Goal: Task Accomplishment & Management: Use online tool/utility

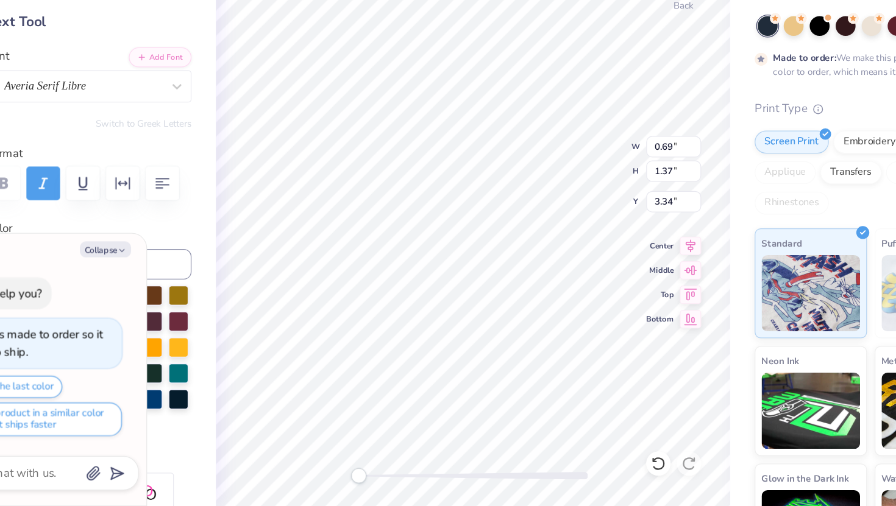
type textarea "x"
type input "1.19"
type input "1.39"
type input "3.48"
type textarea "x"
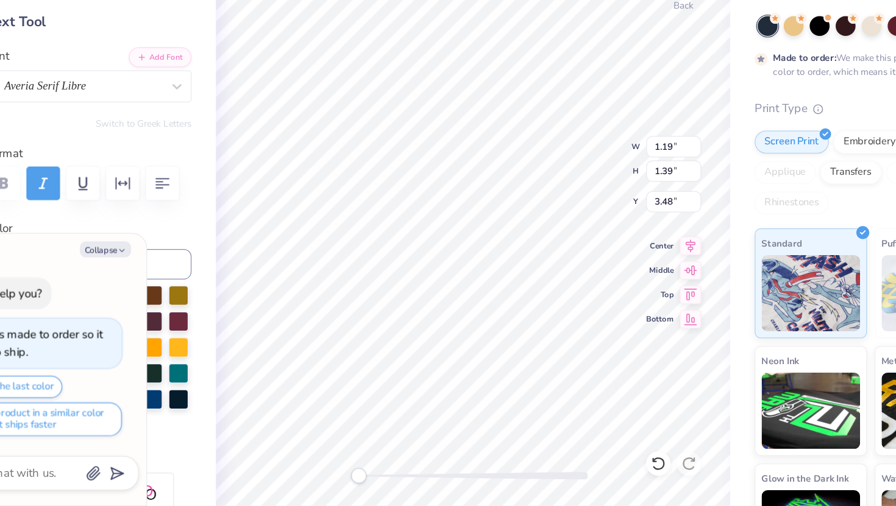
type input "0.69"
type input "1.37"
type input "3.00"
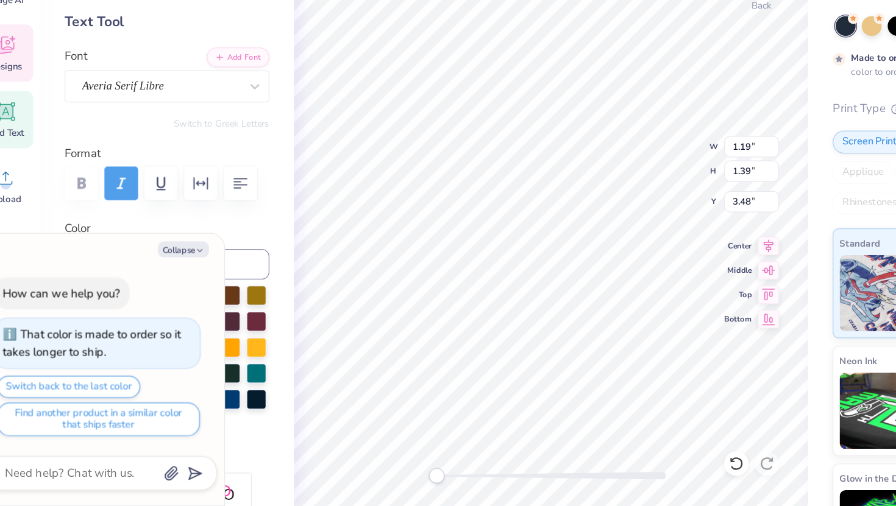
type textarea "x"
type input "3.51"
type textarea "x"
type input "0.69"
type input "1.37"
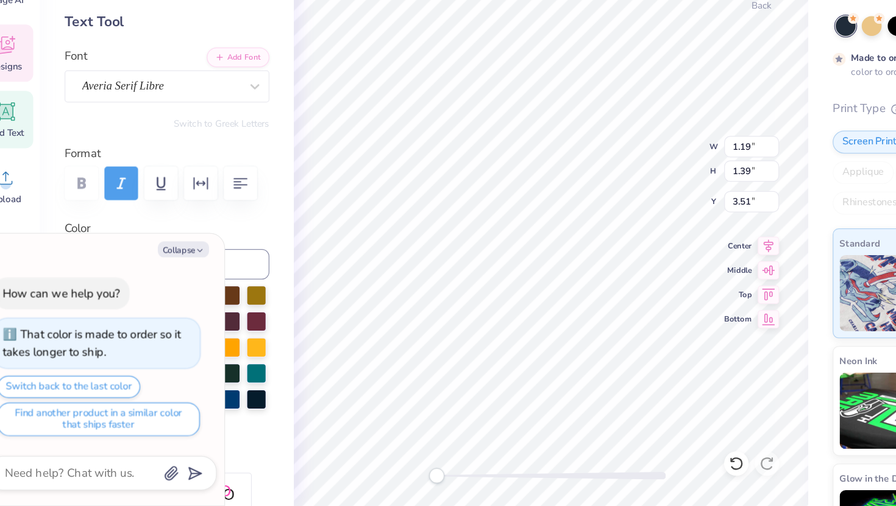
type input "3.52"
type textarea "x"
type input "1.19"
type input "1.39"
type input "3.51"
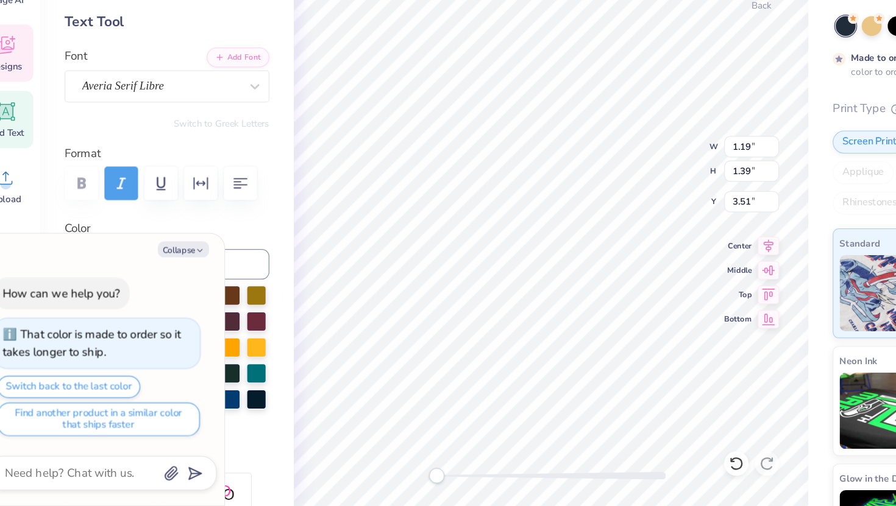
type textarea "x"
type input "1.87"
type input "0.41"
type input "3.37"
type textarea "x"
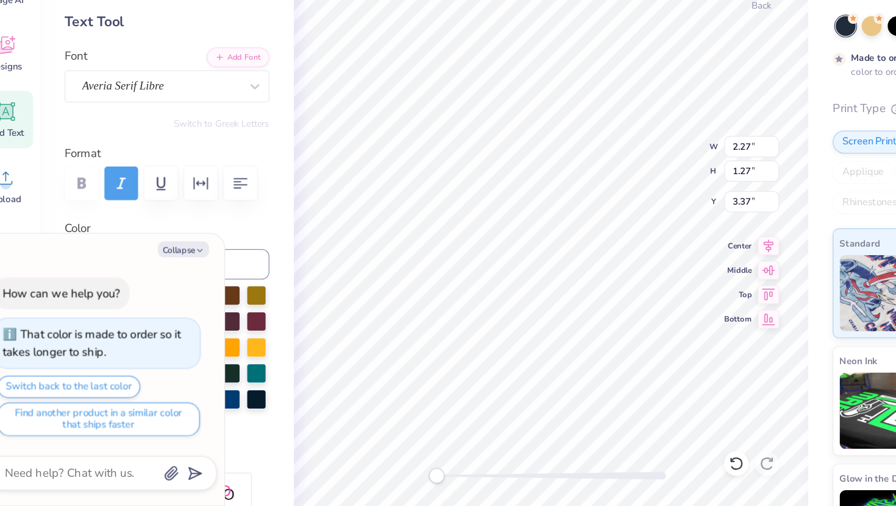
type input "1.73"
type textarea "x"
type textarea "D"
type textarea "x"
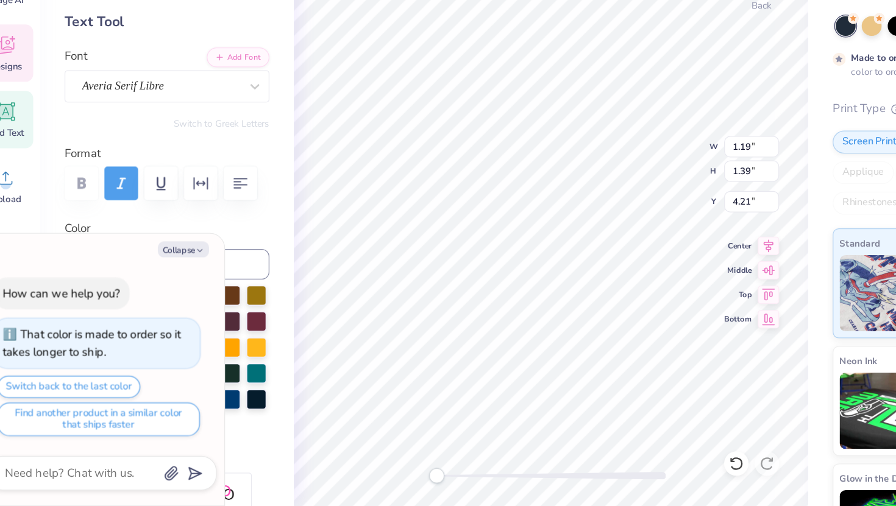
type input "0.69"
type input "1.37"
type input "6.20"
type textarea "x"
type textarea "E"
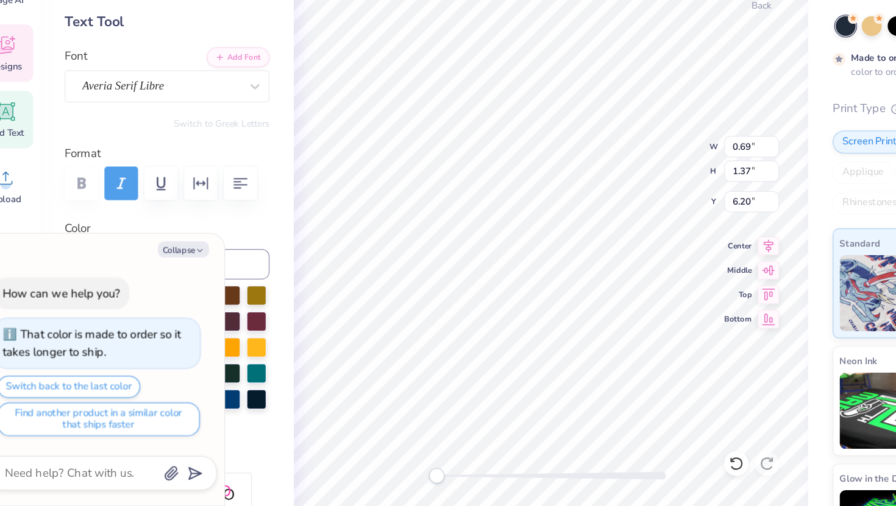
type textarea "x"
type input "1.19"
type input "1.39"
type input "6.89"
click at [174, 182] on div "Averia Serif Libre" at bounding box center [155, 171] width 163 height 26
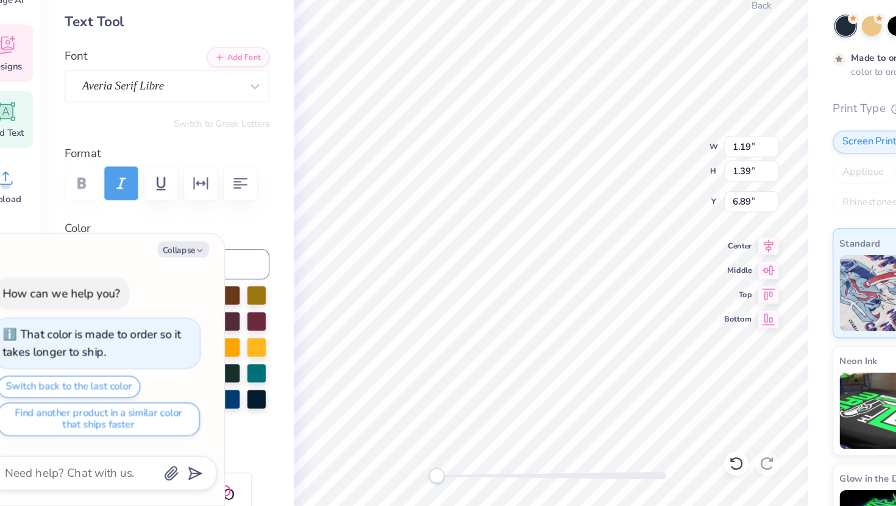
type textarea "x"
type textarea "l"
type textarea "x"
type textarea "L"
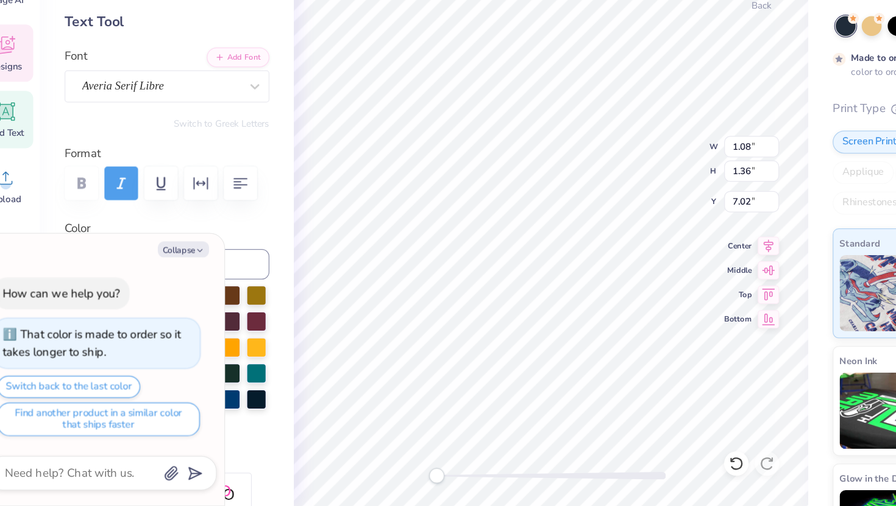
type textarea "x"
type input "7.00"
type textarea "x"
type textarea "T"
type textarea "x"
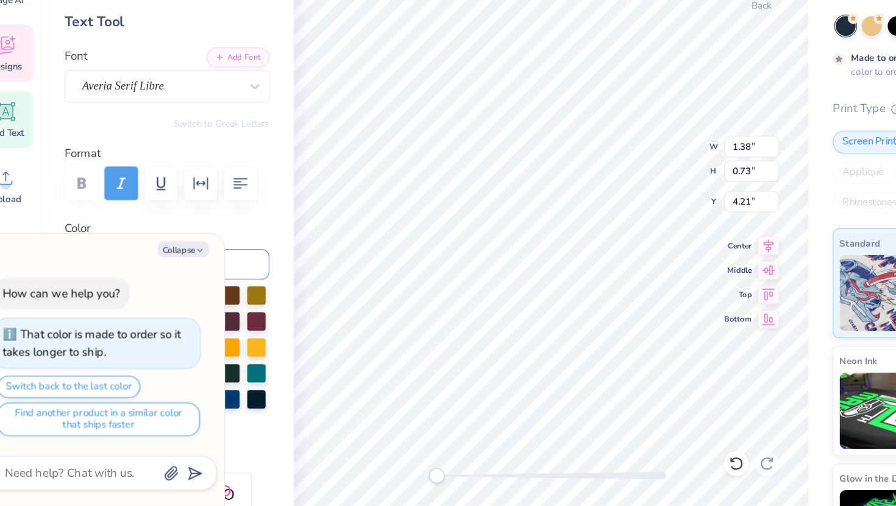
type input "1.20"
type input "1.36"
type input "5.64"
type textarea "x"
type input "1.36"
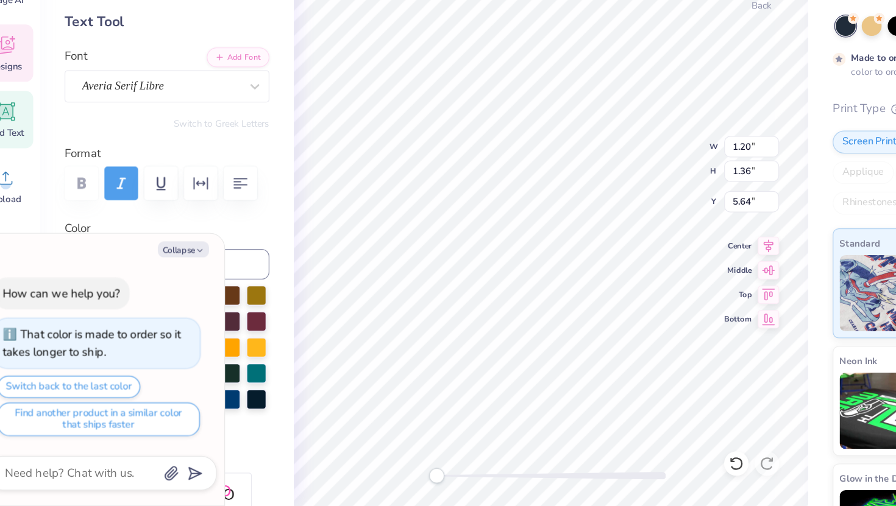
type input "3.56"
type textarea "x"
type input "1.19"
type input "6.32"
type textarea "x"
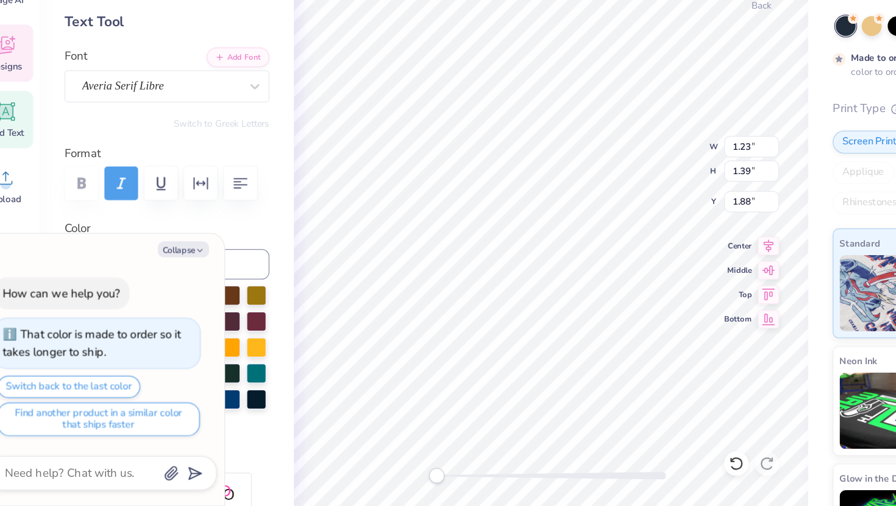
type input "0.69"
type input "1.37"
type input "1.96"
type textarea "x"
type input "1.23"
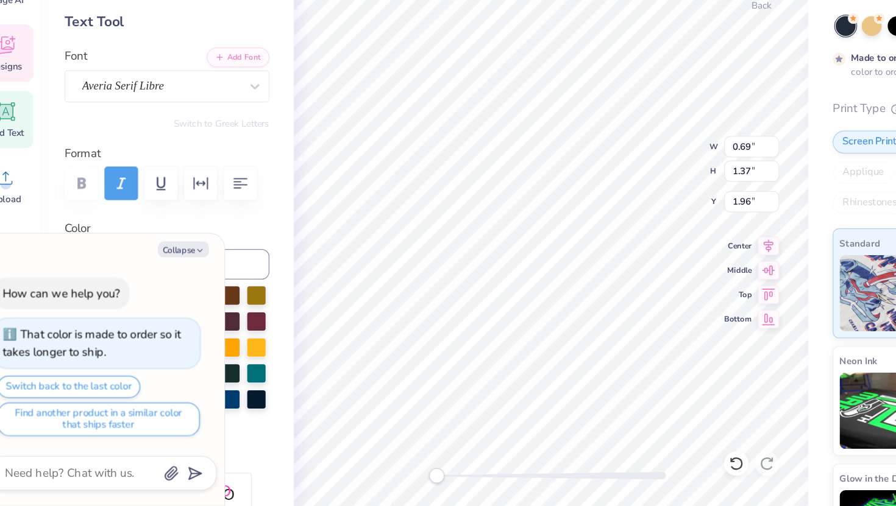
type input "1.39"
type input "1.61"
type textarea "x"
type input "2.36"
click at [561, 233] on div "Back W 2.33 2.33 " H 2.56 2.56 " Y 2.36 2.36 " Center Middle Top Bottom" at bounding box center [462, 275] width 410 height 462
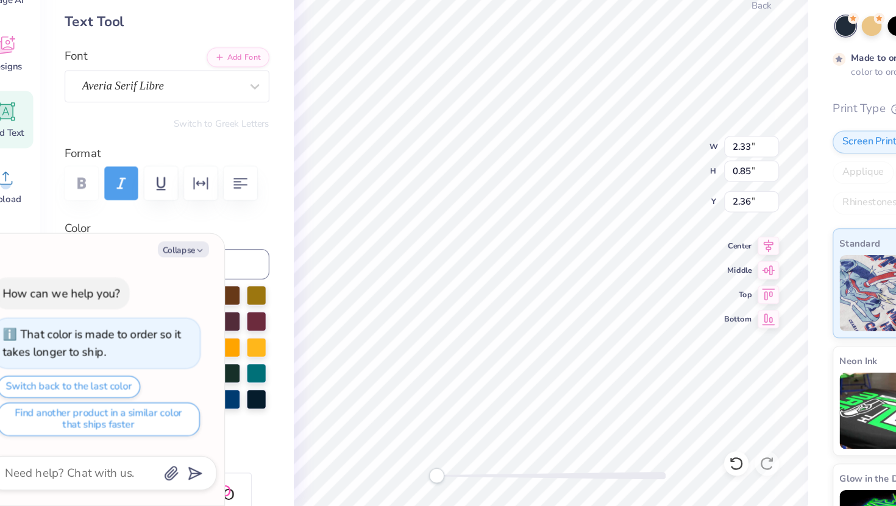
type textarea "x"
type input "1.77"
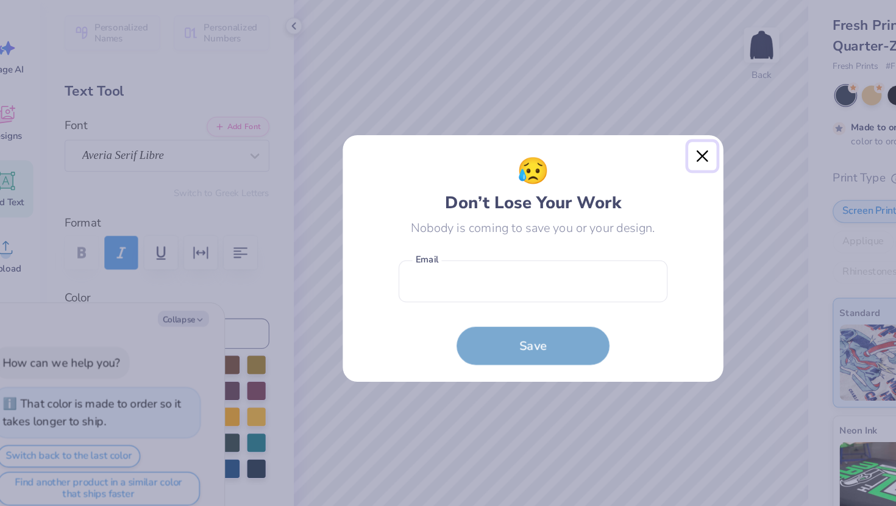
click at [590, 169] on button "Close" at bounding box center [583, 171] width 23 height 23
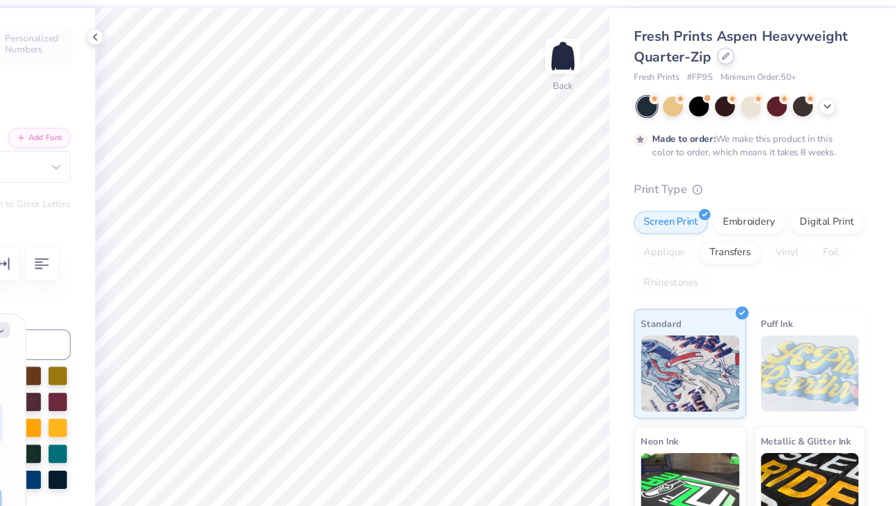
click at [761, 83] on icon at bounding box center [760, 83] width 6 height 6
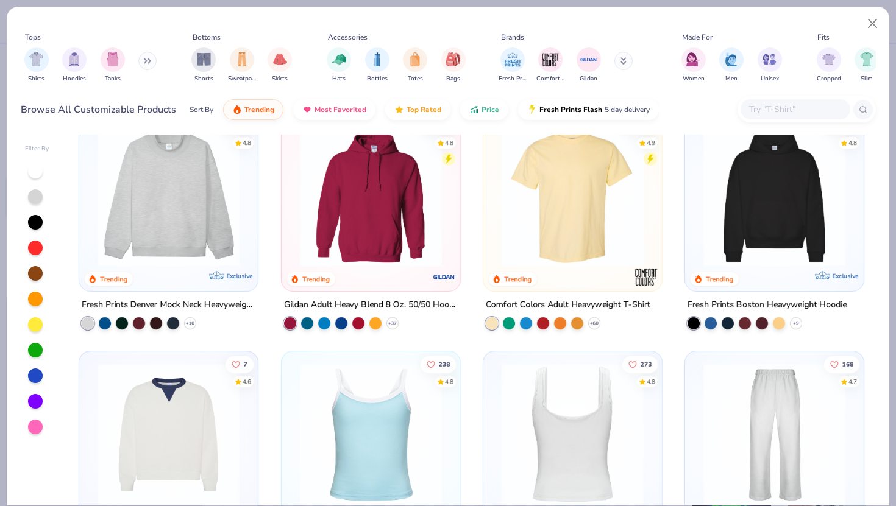
scroll to position [28, 0]
click at [132, 252] on img at bounding box center [168, 197] width 154 height 142
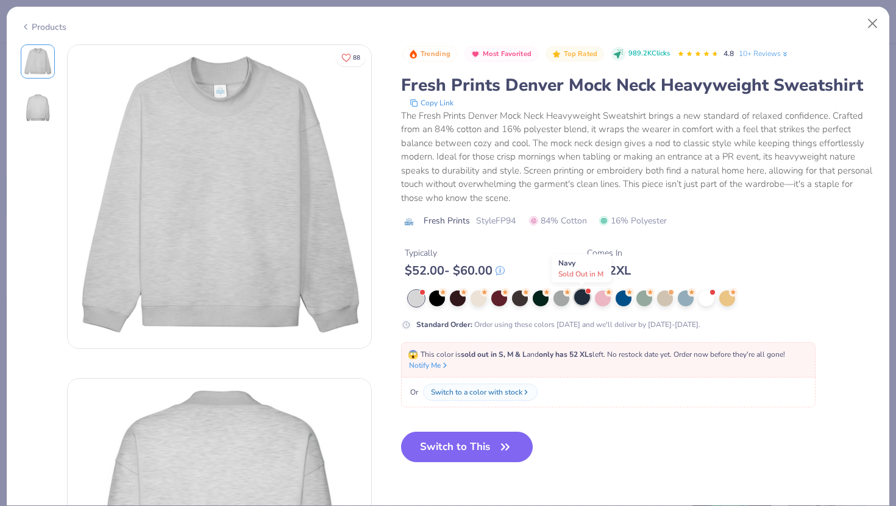
click at [581, 297] on div at bounding box center [582, 297] width 16 height 16
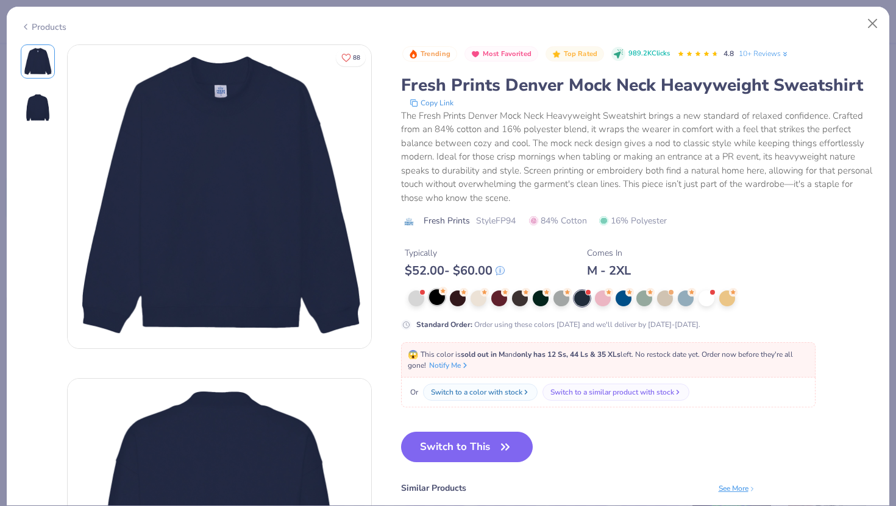
click at [438, 300] on div at bounding box center [437, 297] width 16 height 16
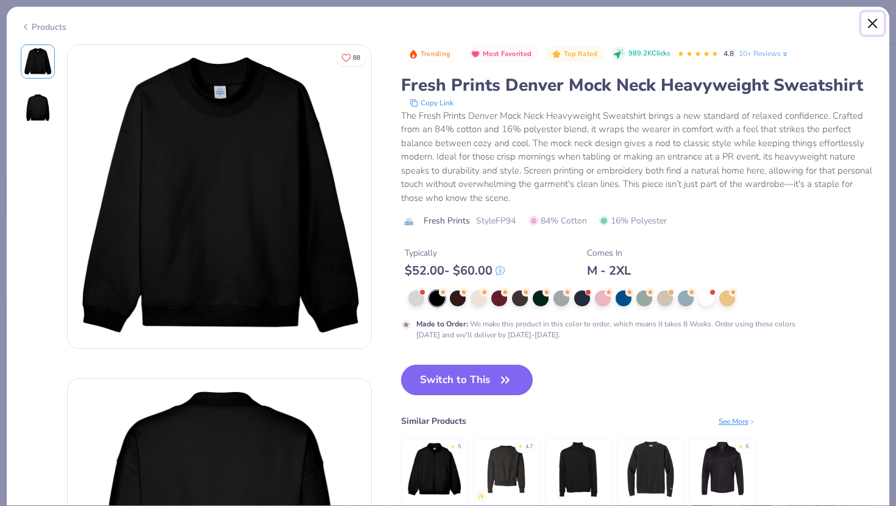
click at [867, 16] on button "Close" at bounding box center [872, 23] width 23 height 23
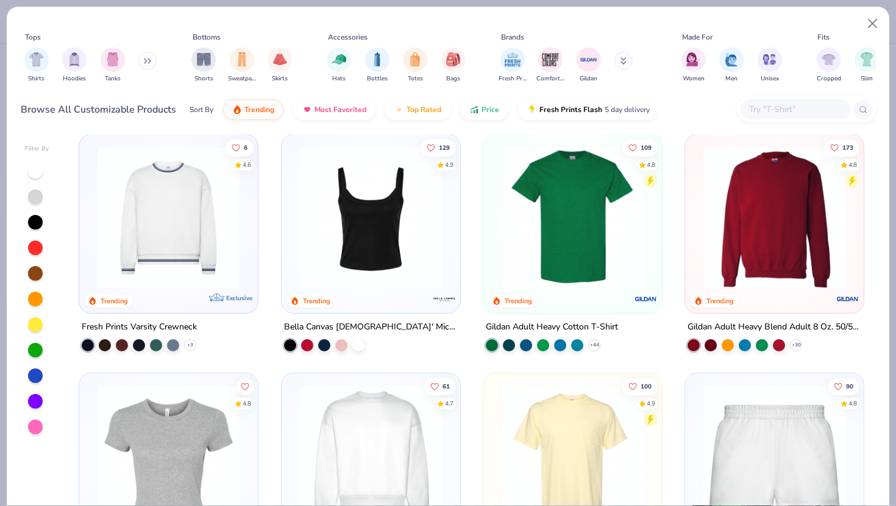
scroll to position [483, 0]
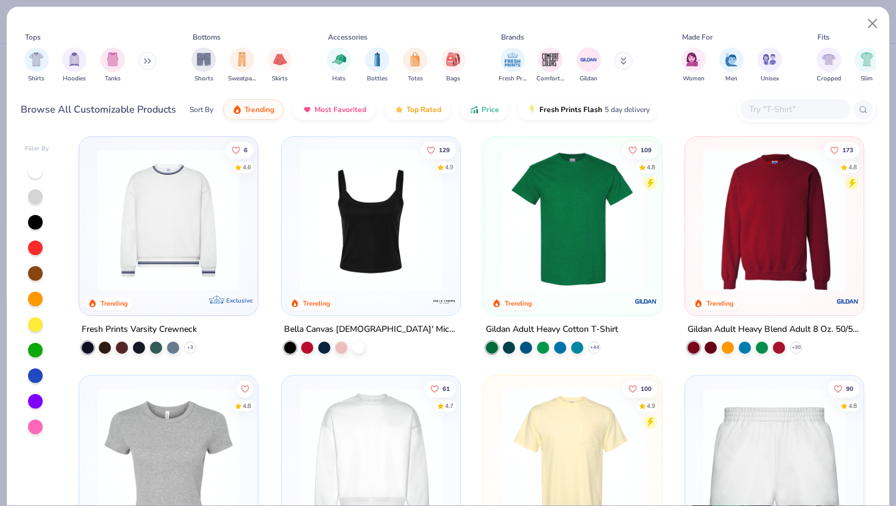
click at [697, 249] on img at bounding box center [620, 220] width 154 height 142
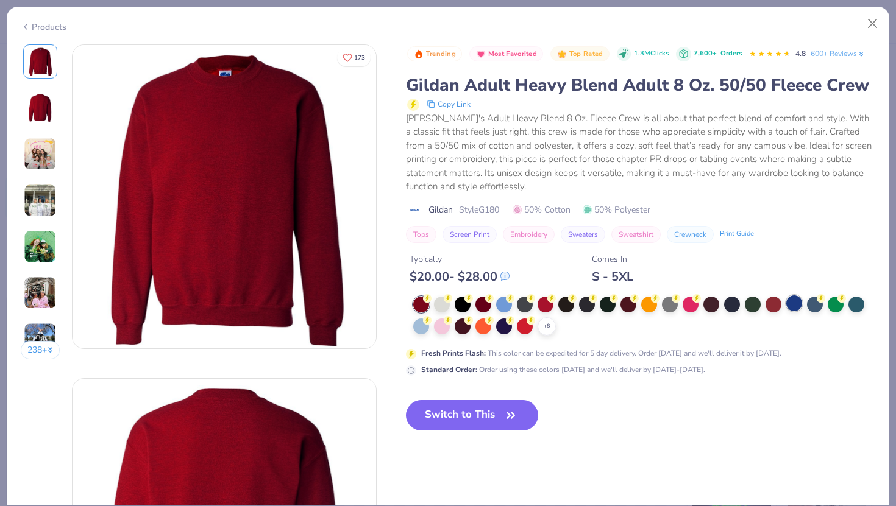
click at [799, 299] on div at bounding box center [794, 304] width 16 height 16
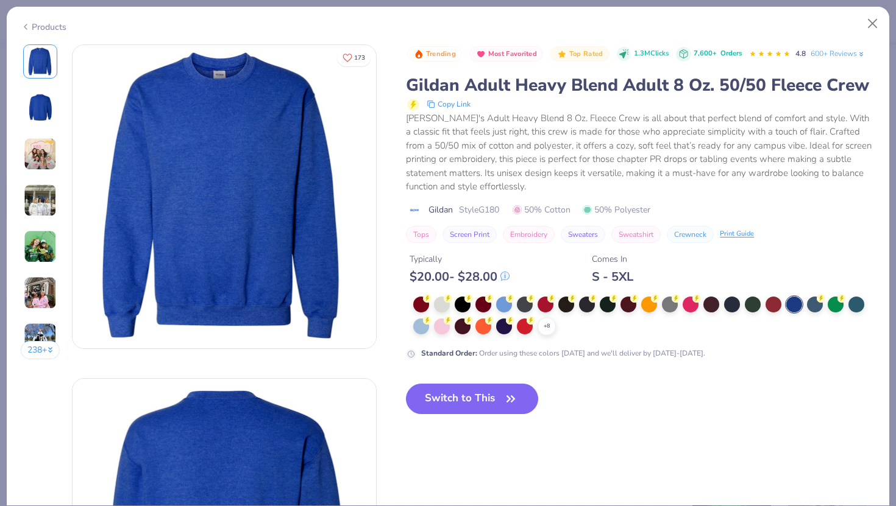
click at [795, 302] on div at bounding box center [794, 305] width 16 height 16
click at [809, 305] on div at bounding box center [815, 304] width 16 height 16
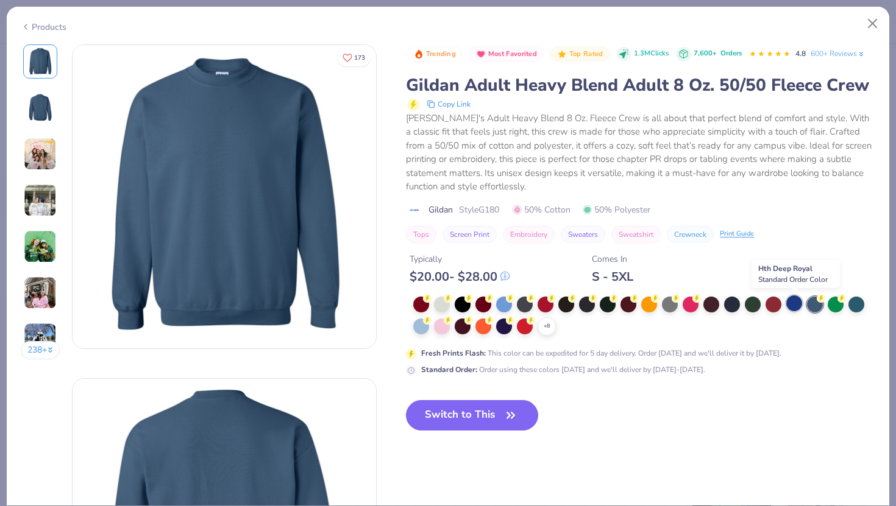
click at [792, 307] on div at bounding box center [794, 304] width 16 height 16
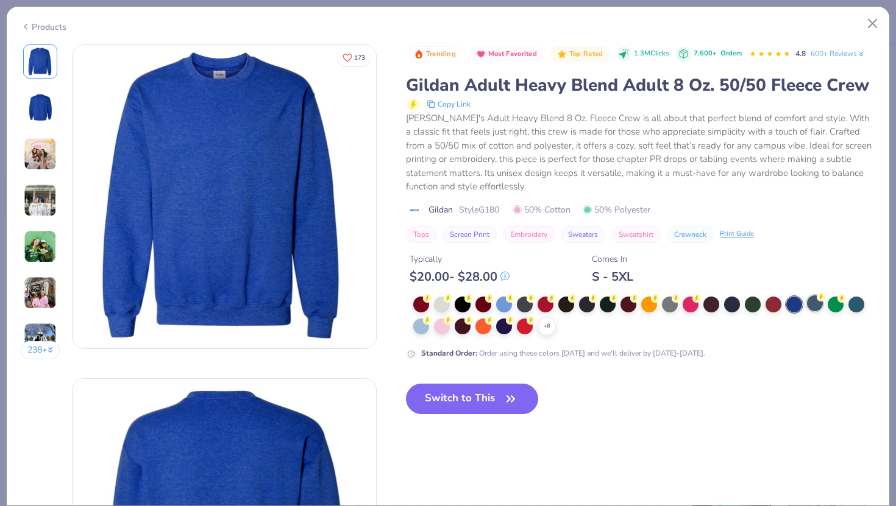
click at [820, 305] on div at bounding box center [815, 304] width 16 height 16
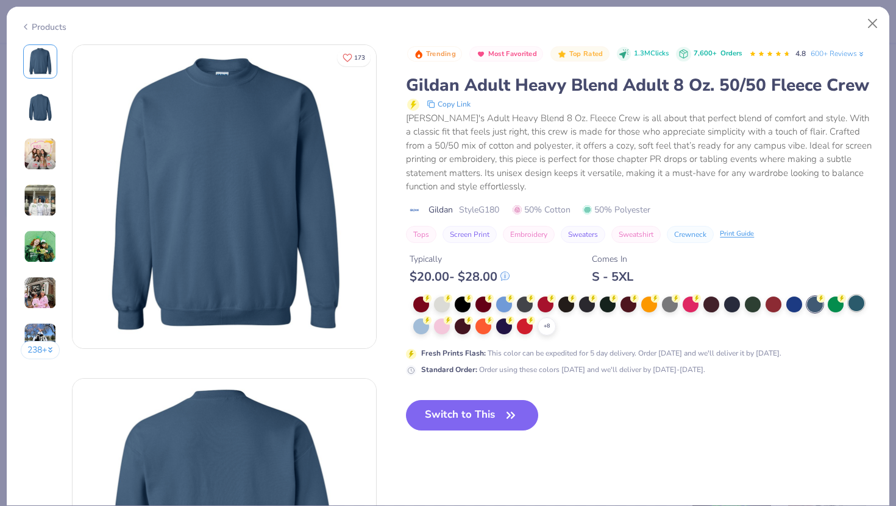
click at [854, 307] on div at bounding box center [856, 304] width 16 height 16
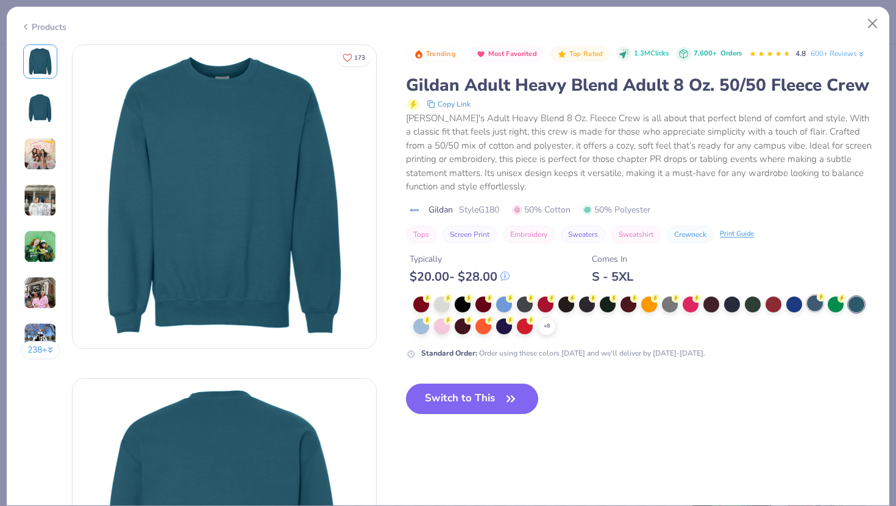
click at [815, 305] on div at bounding box center [815, 304] width 16 height 16
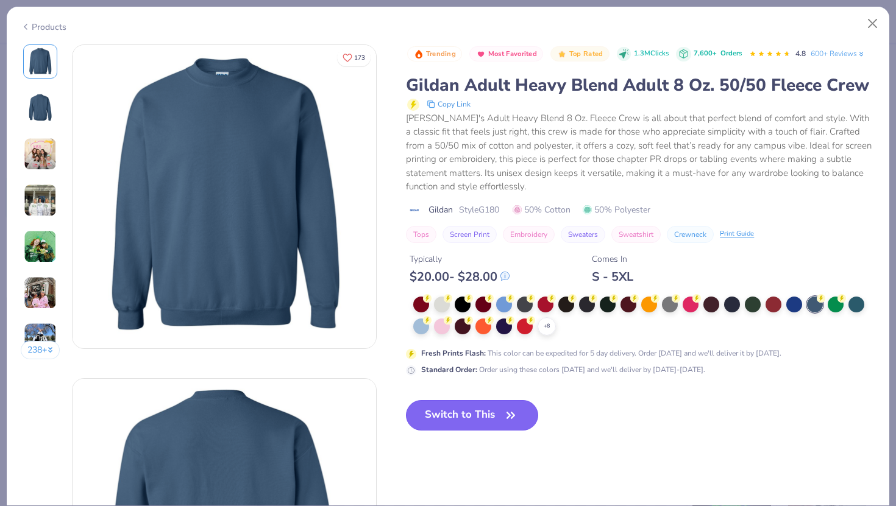
click at [488, 425] on button "Switch to This" at bounding box center [472, 415] width 132 height 30
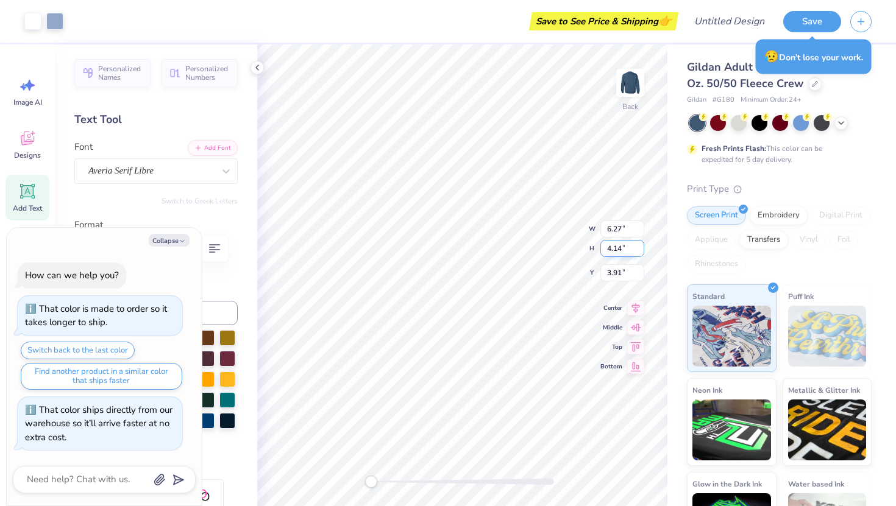
type textarea "x"
type input "7.73"
type textarea "x"
type input "9.57"
type input "6.26"
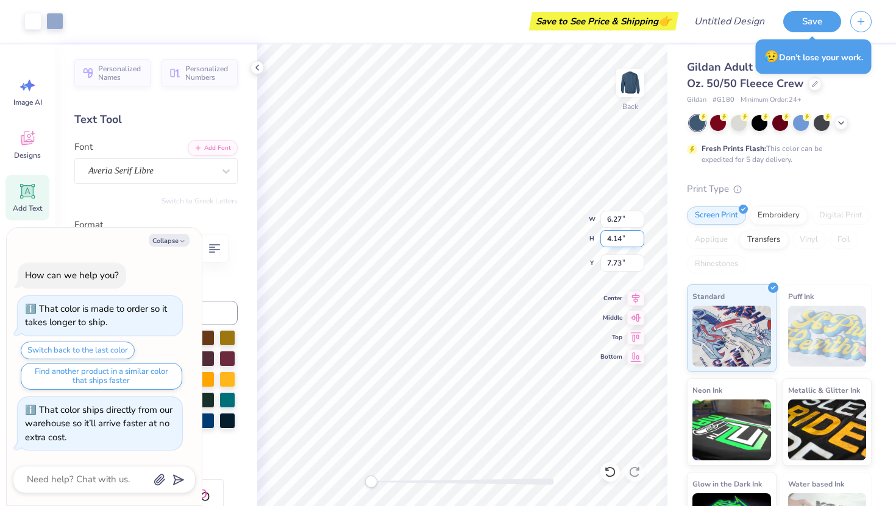
type input "5.78"
type textarea "x"
type input "6.03"
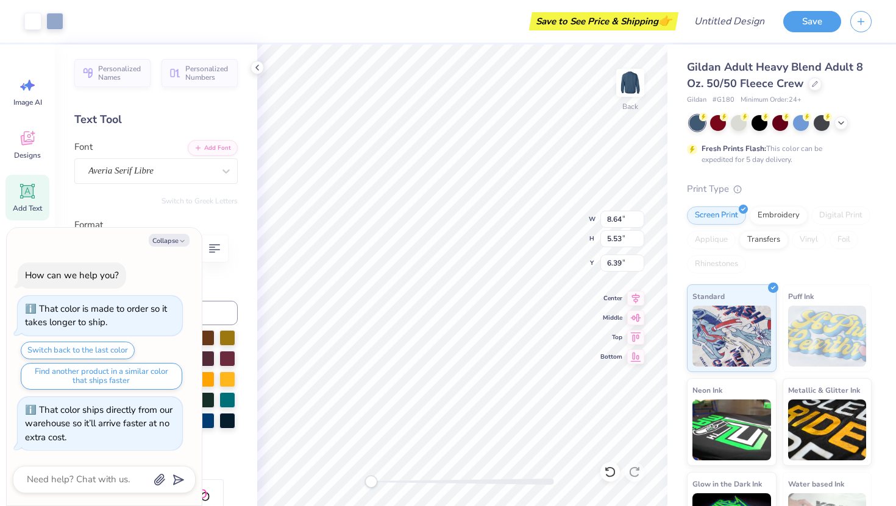
type textarea "x"
type input "5.17"
type textarea "x"
type textarea "F"
type textarea "x"
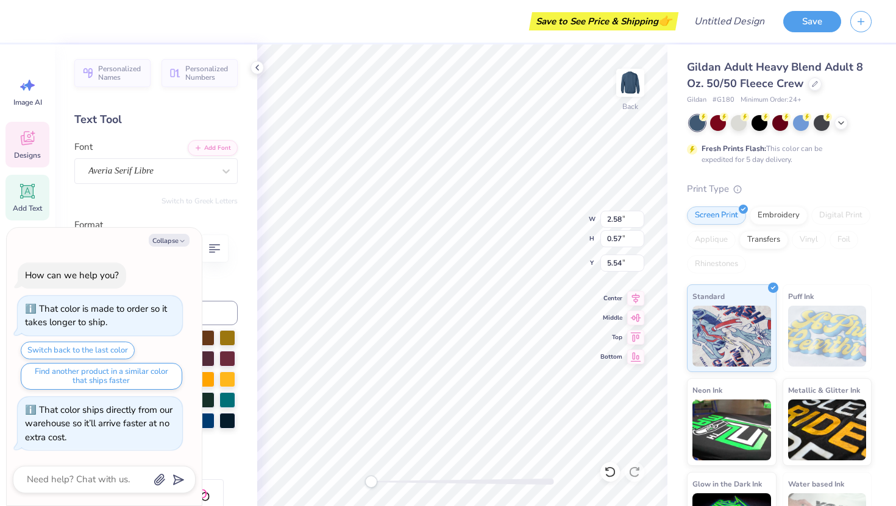
type textarea "FQ"
type textarea "x"
type textarea "FQM"
type textarea "x"
type textarea "FQ"
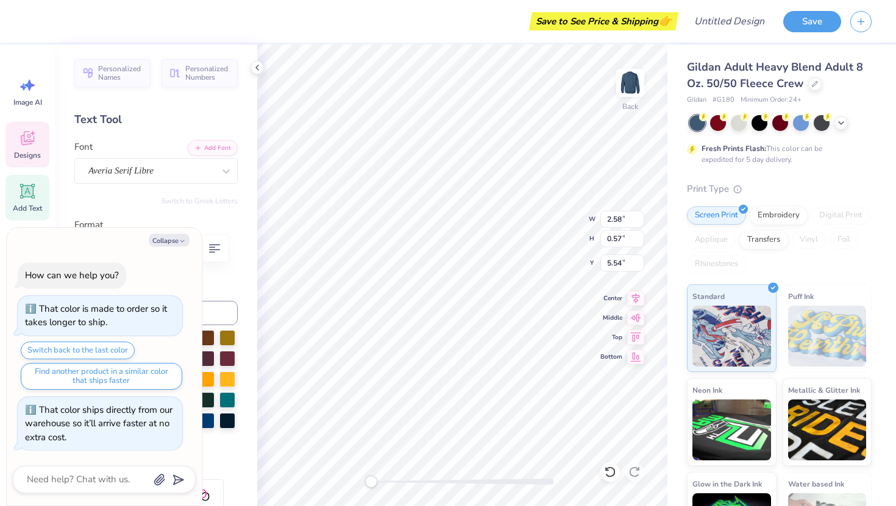
type textarea "x"
type textarea "F"
type textarea "x"
type textarea "Fa"
type textarea "x"
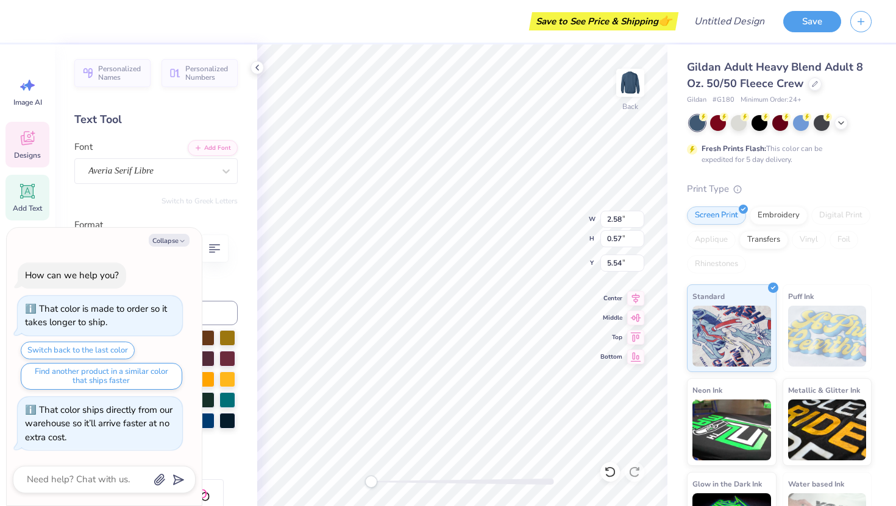
type textarea "Fam"
type textarea "x"
type textarea "Fami"
type textarea "x"
type textarea "Famil"
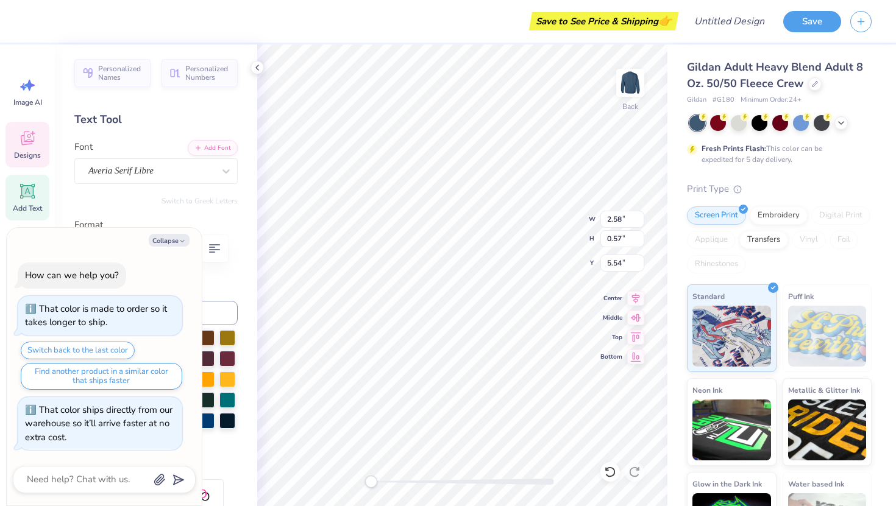
type textarea "x"
type textarea "Family"
type textarea "x"
type textarea "Family"
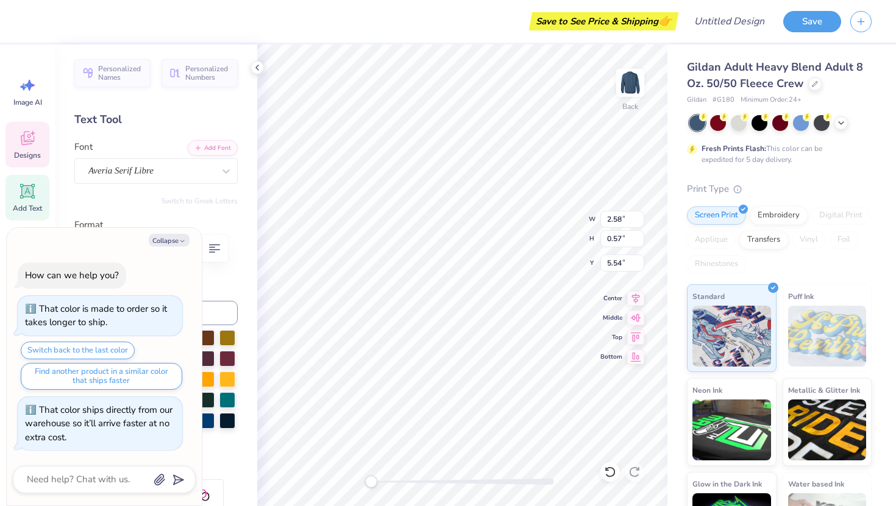
type textarea "x"
type textarea "Family"
type textarea "x"
type input "1.63"
type input "0.55"
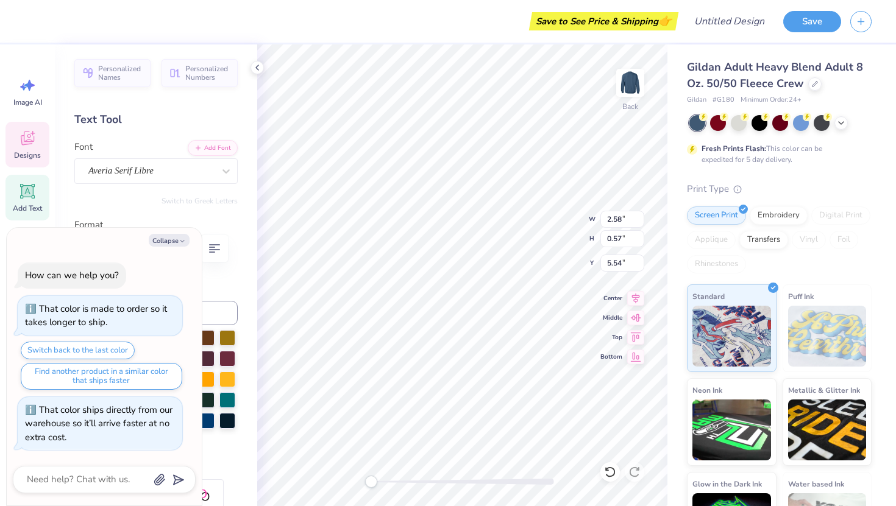
type input "6.96"
type textarea "x"
type input "2.98"
type input "0.60"
type input "6.11"
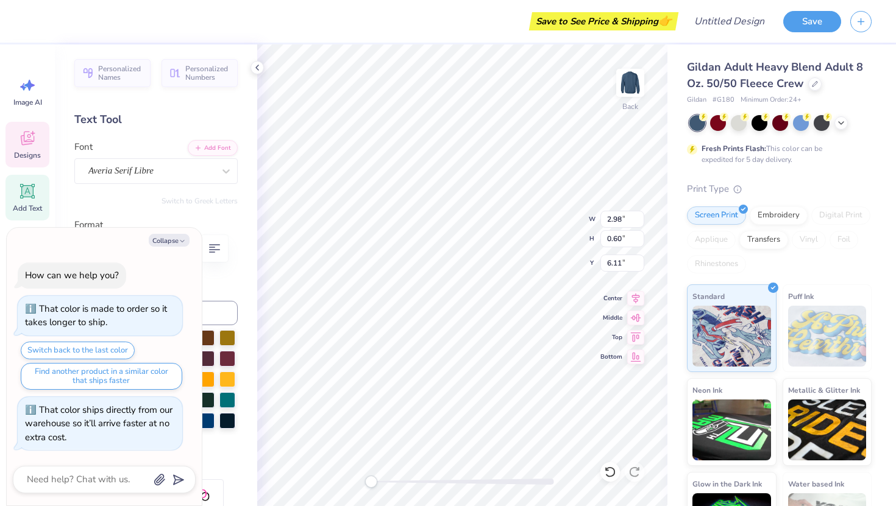
type textarea "x"
type textarea "B"
type textarea "x"
type textarea "Ba"
type textarea "x"
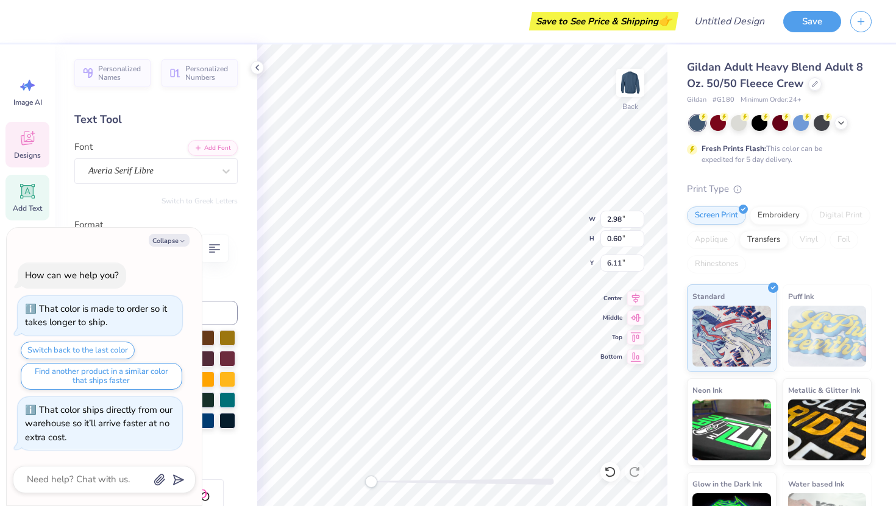
type textarea "Ban"
type textarea "x"
type textarea "Banq"
type textarea "x"
type textarea "Banqu"
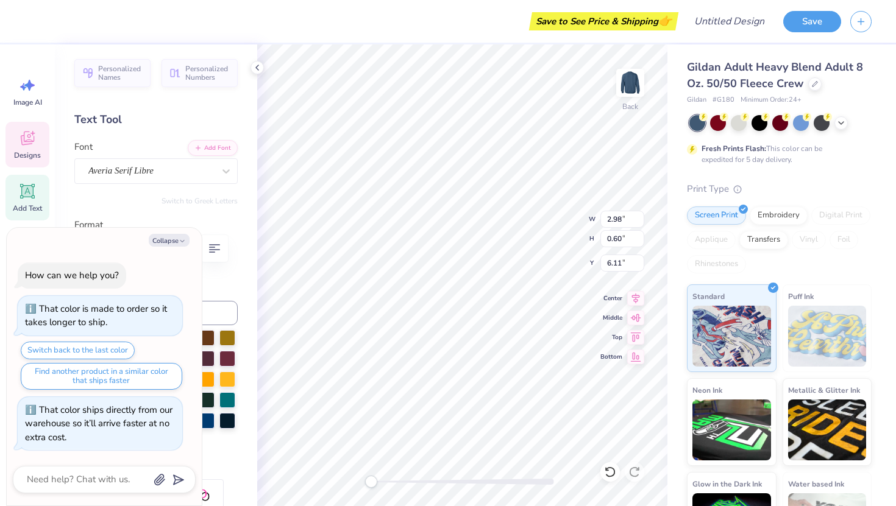
type textarea "x"
type textarea "Banque"
type textarea "x"
type textarea "Banquet"
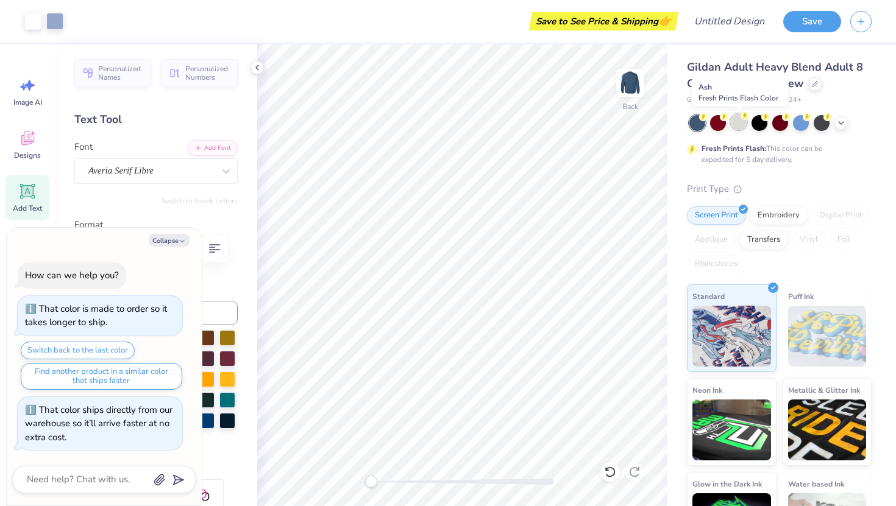
click at [736, 121] on div at bounding box center [739, 122] width 16 height 16
click at [815, 91] on div "Gildan Adult Heavy Blend Adult 8 Oz. 50/50 Fleece Crew" at bounding box center [779, 75] width 185 height 33
click at [815, 85] on icon at bounding box center [815, 83] width 6 height 6
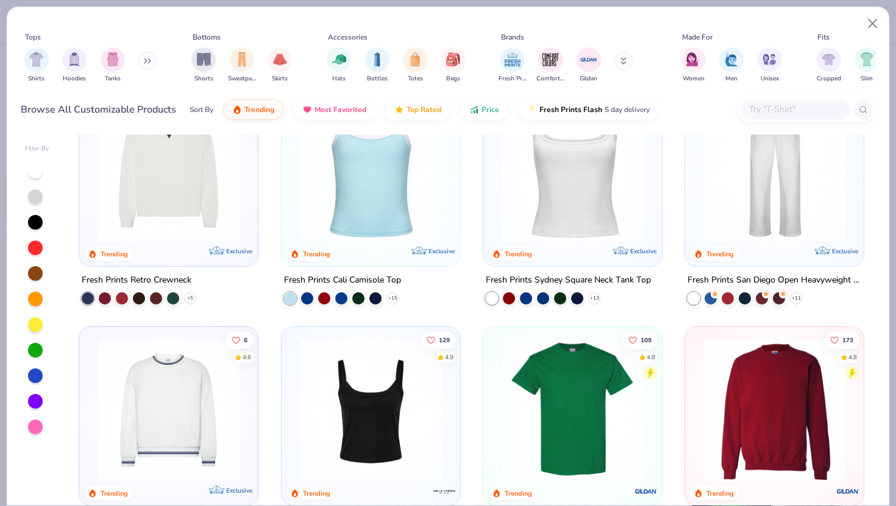
scroll to position [304, 0]
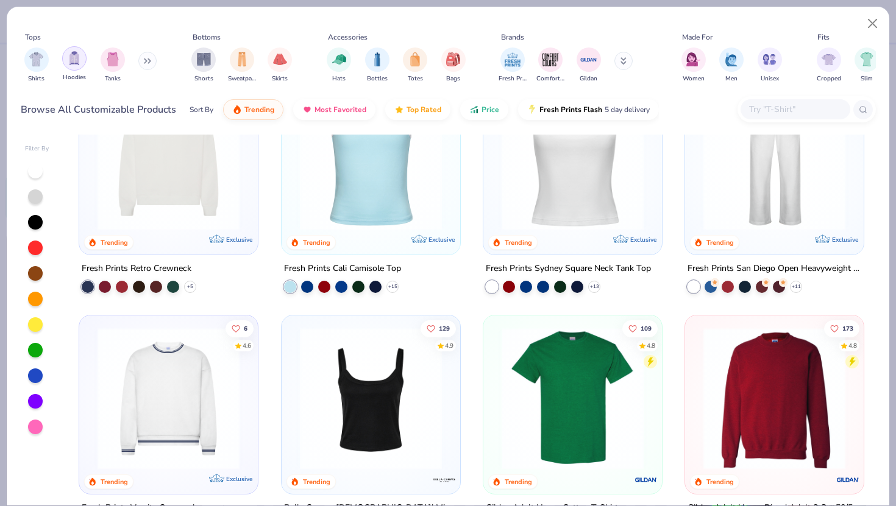
click at [80, 60] on div "filter for Hoodies" at bounding box center [74, 58] width 24 height 24
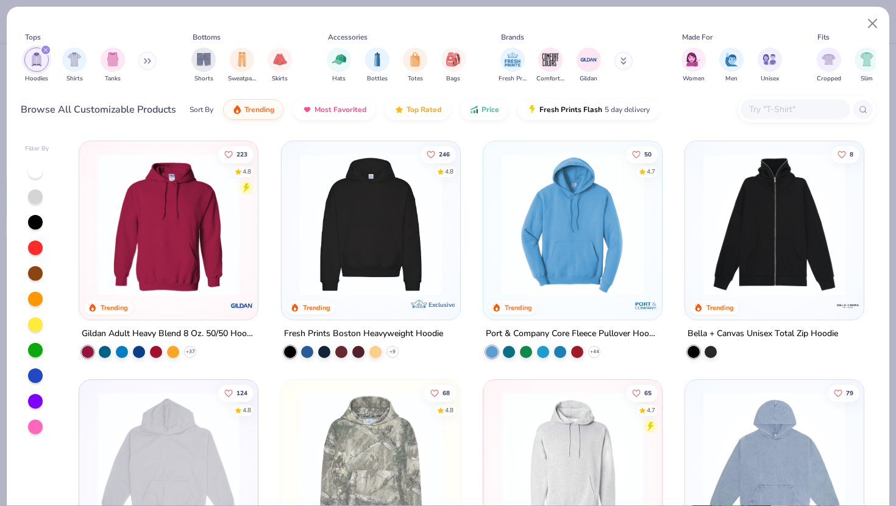
click at [145, 63] on button at bounding box center [147, 61] width 18 height 18
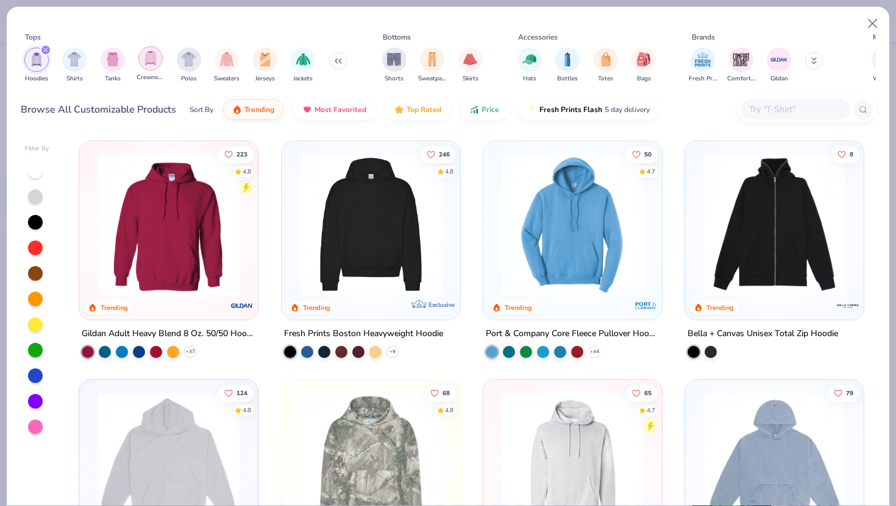
click at [148, 62] on img "filter for Crewnecks" at bounding box center [150, 58] width 13 height 14
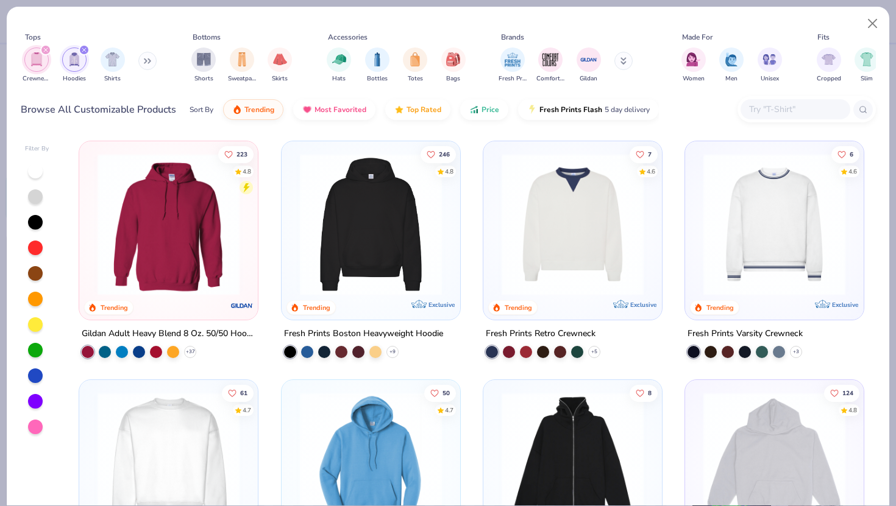
click at [82, 51] on icon "filter for Hoodies" at bounding box center [84, 50] width 4 height 4
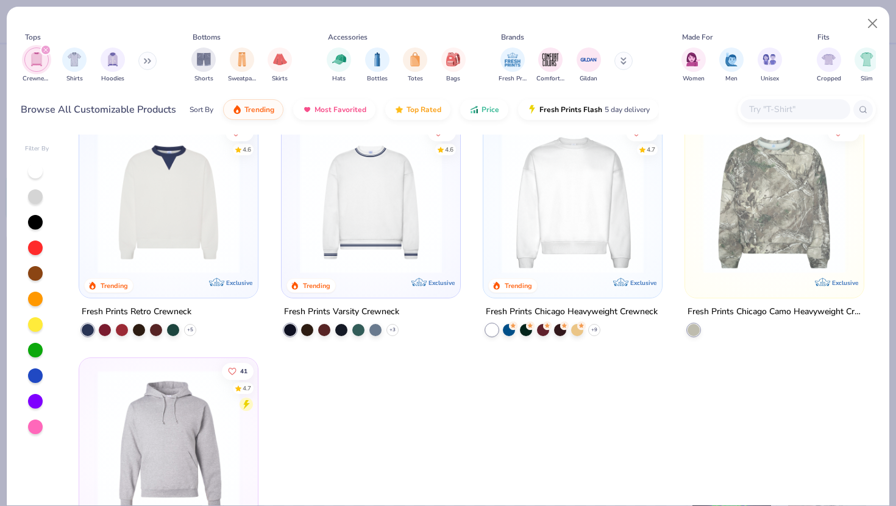
scroll to position [11, 0]
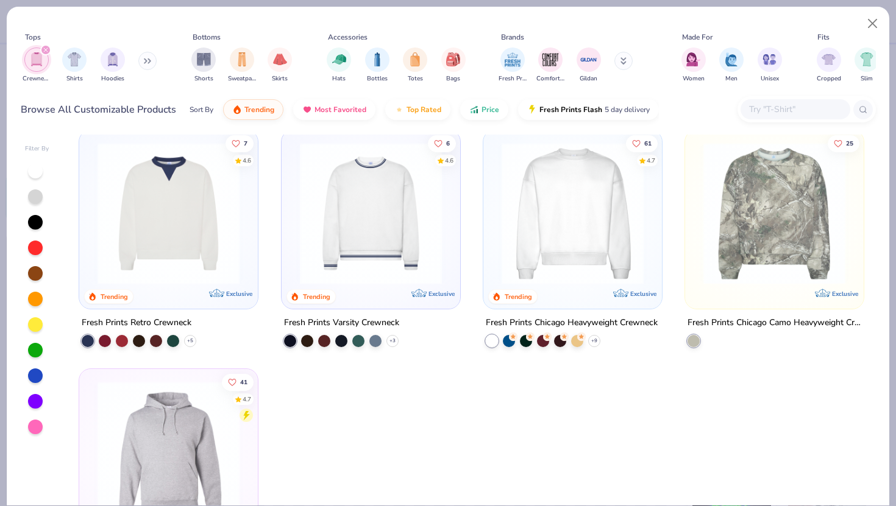
click at [632, 171] on img at bounding box center [572, 214] width 154 height 142
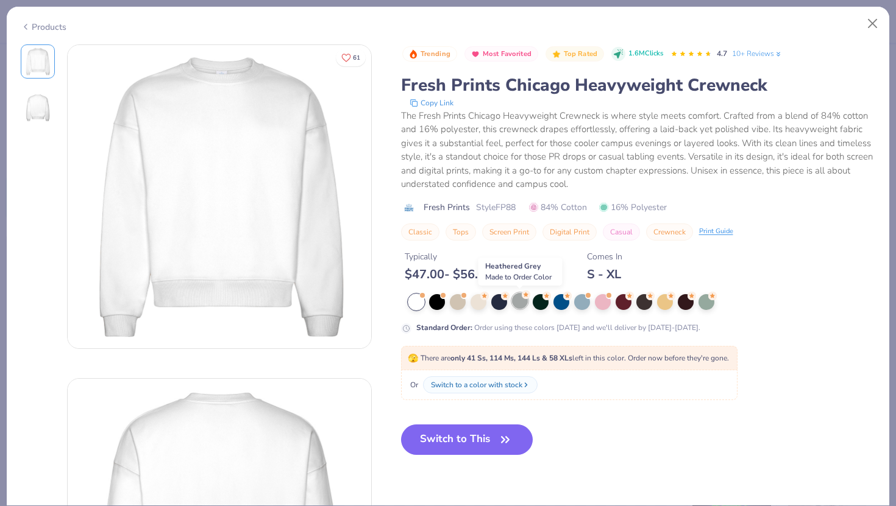
click at [522, 307] on div at bounding box center [520, 301] width 16 height 16
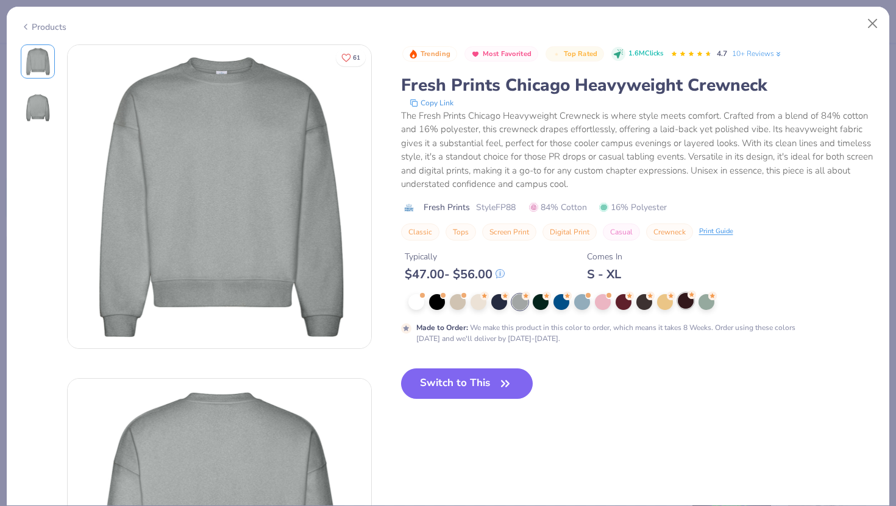
click at [678, 300] on div at bounding box center [686, 301] width 16 height 16
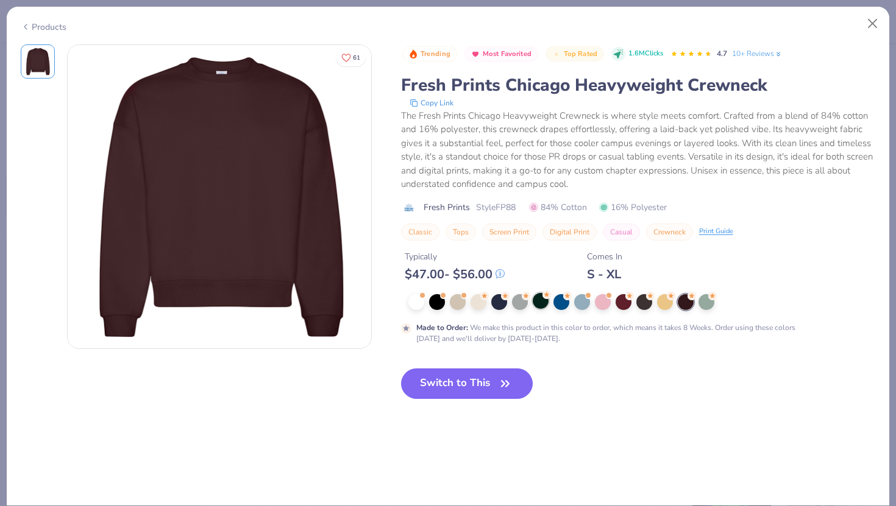
click at [541, 305] on div at bounding box center [541, 301] width 16 height 16
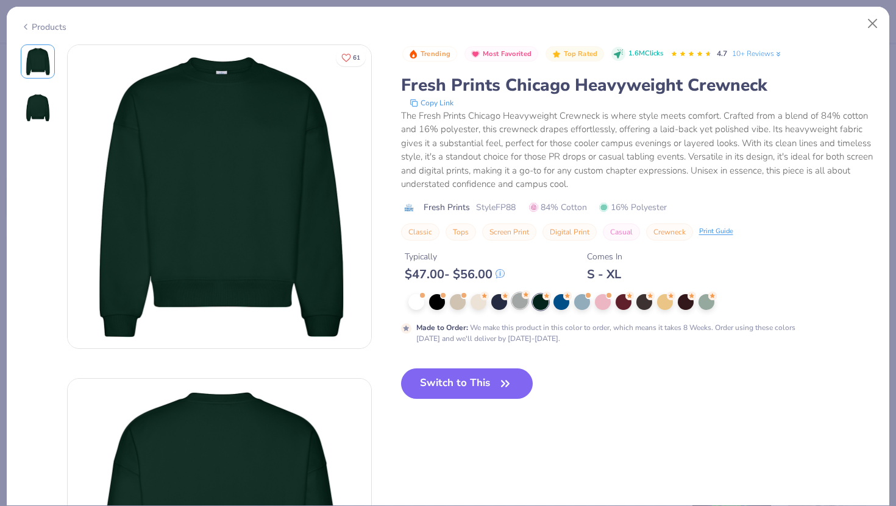
click at [520, 302] on div at bounding box center [520, 301] width 16 height 16
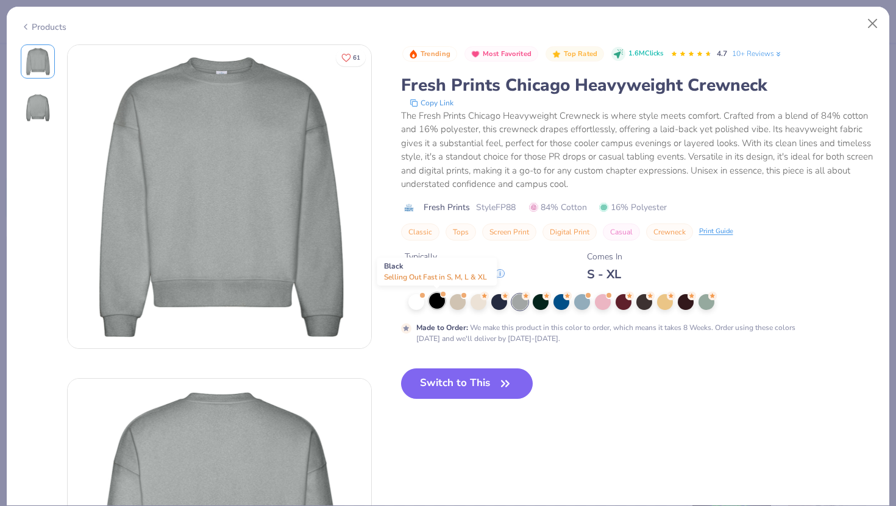
click at [436, 307] on div at bounding box center [437, 301] width 16 height 16
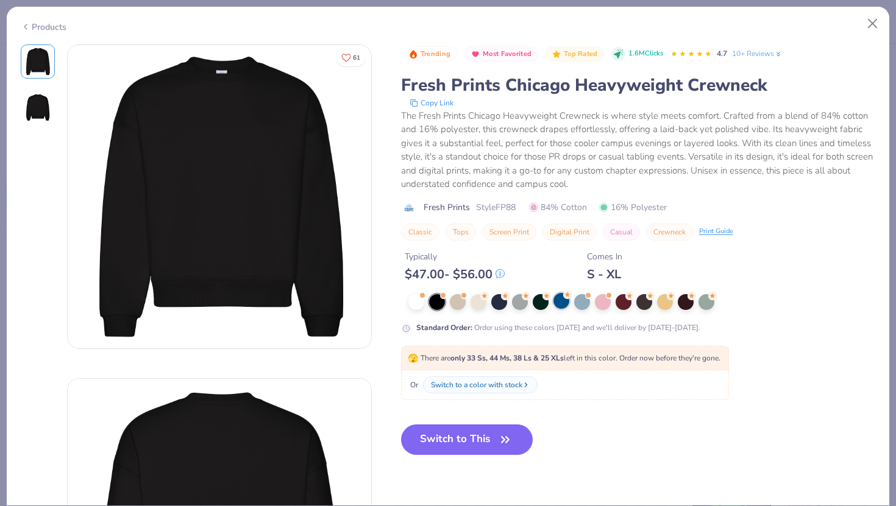
click at [558, 304] on div at bounding box center [561, 301] width 16 height 16
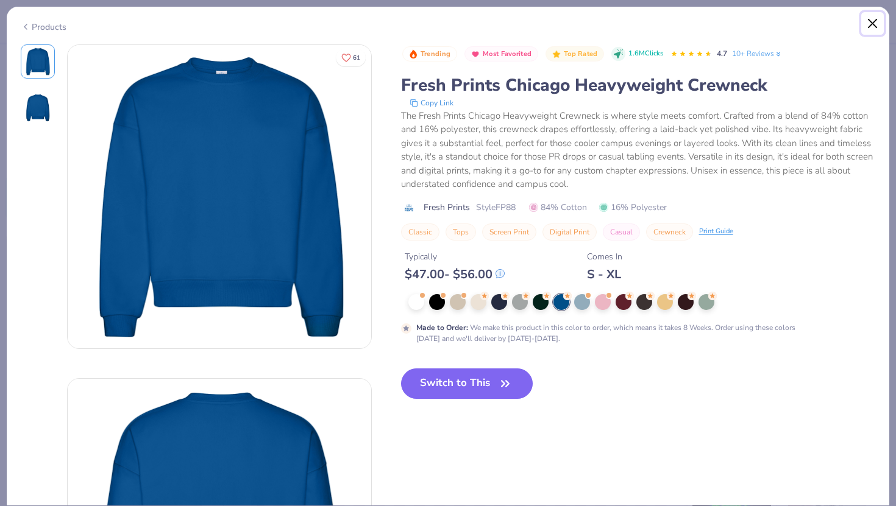
click at [870, 24] on button "Close" at bounding box center [872, 23] width 23 height 23
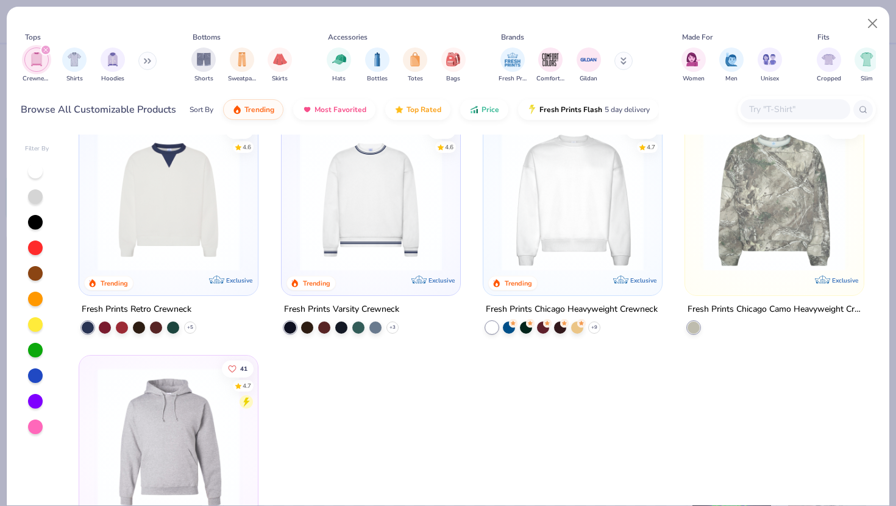
scroll to position [23, 0]
click at [212, 210] on img at bounding box center [168, 201] width 154 height 142
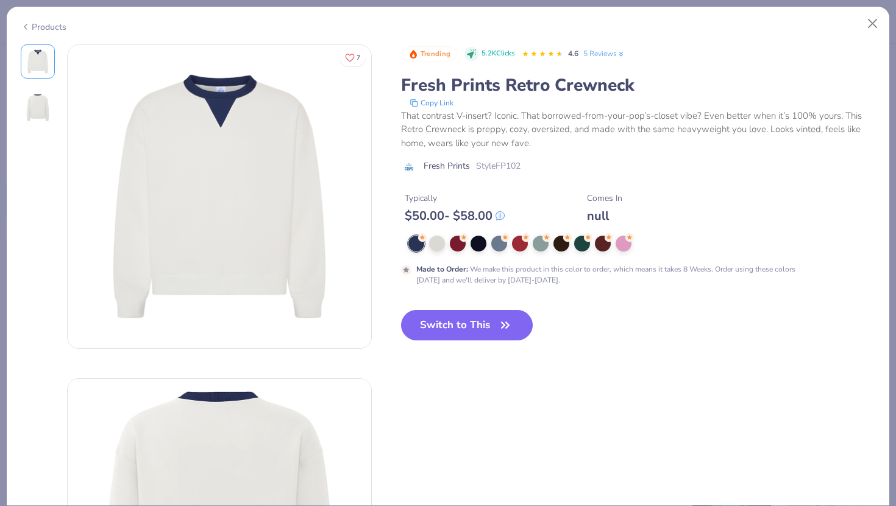
click at [434, 256] on div "Made to Order : We make this product in this color to order, which means it tak…" at bounding box center [638, 261] width 475 height 50
click at [435, 254] on div "Made to Order : We make this product in this color to order, which means it tak…" at bounding box center [638, 261] width 475 height 50
click at [434, 239] on div at bounding box center [437, 243] width 16 height 16
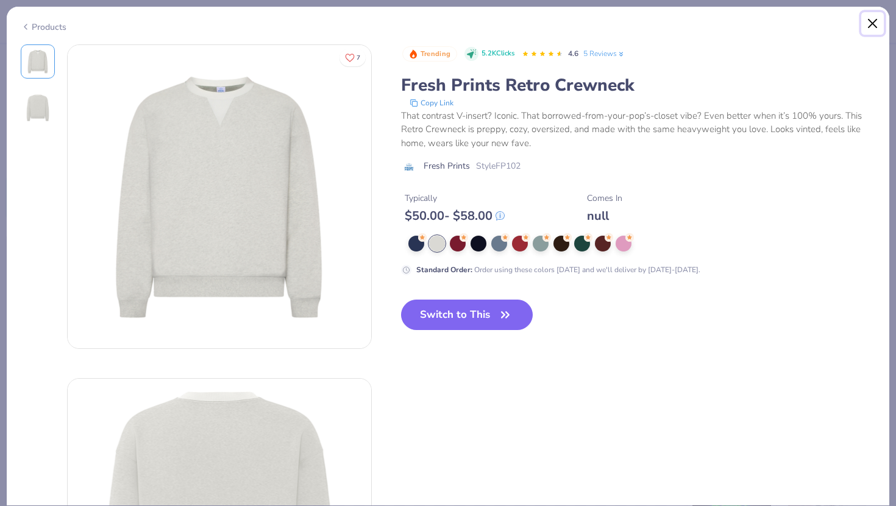
click at [873, 28] on button "Close" at bounding box center [872, 23] width 23 height 23
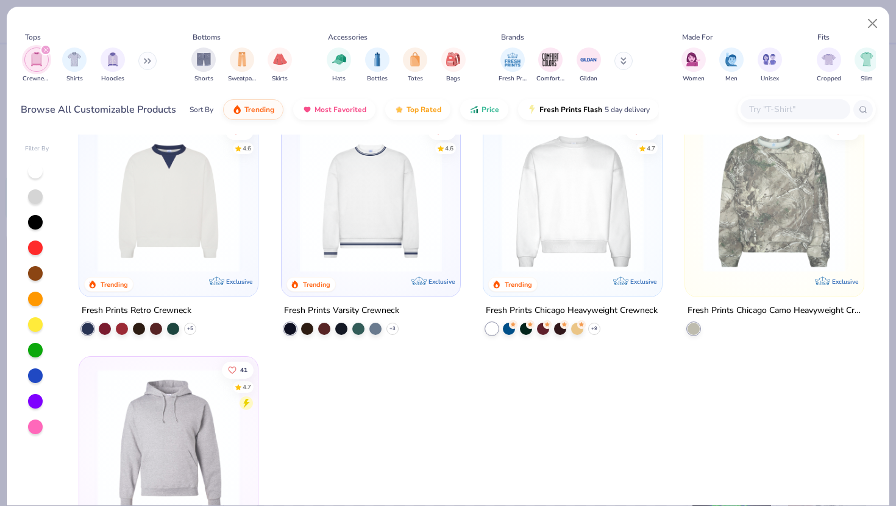
click at [798, 34] on div "Tops Crewnecks Shirts Hoodies Bottoms Shorts Sweatpants Skirts Accessories Hats…" at bounding box center [448, 60] width 855 height 56
click at [779, 59] on div "filter for Unisex" at bounding box center [769, 58] width 24 height 24
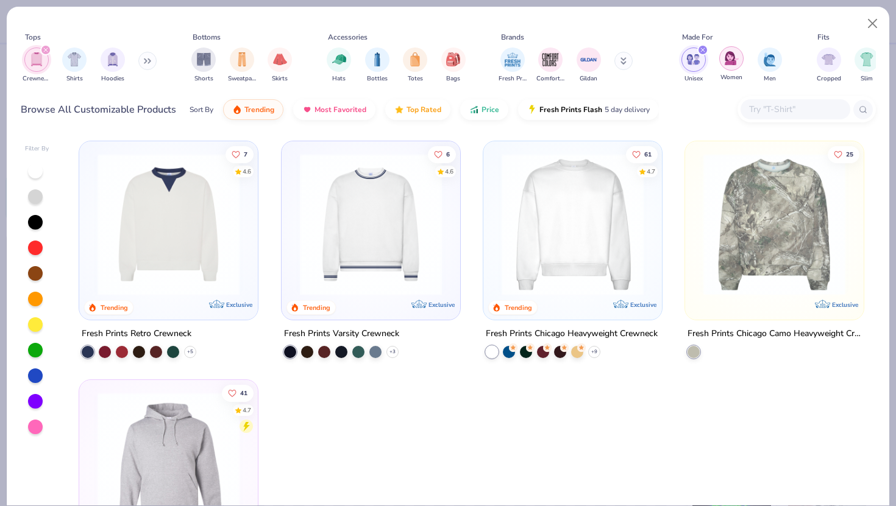
click at [728, 63] on img "filter for Women" at bounding box center [732, 58] width 14 height 14
click at [762, 59] on div "filter for Men" at bounding box center [769, 58] width 24 height 24
click at [651, 29] on div "Tops Crewnecks Shirts Hoodies Bottoms Shorts Sweatpants Skirts Accessories Hats…" at bounding box center [448, 59] width 855 height 65
click at [878, 23] on button "Close" at bounding box center [872, 23] width 23 height 23
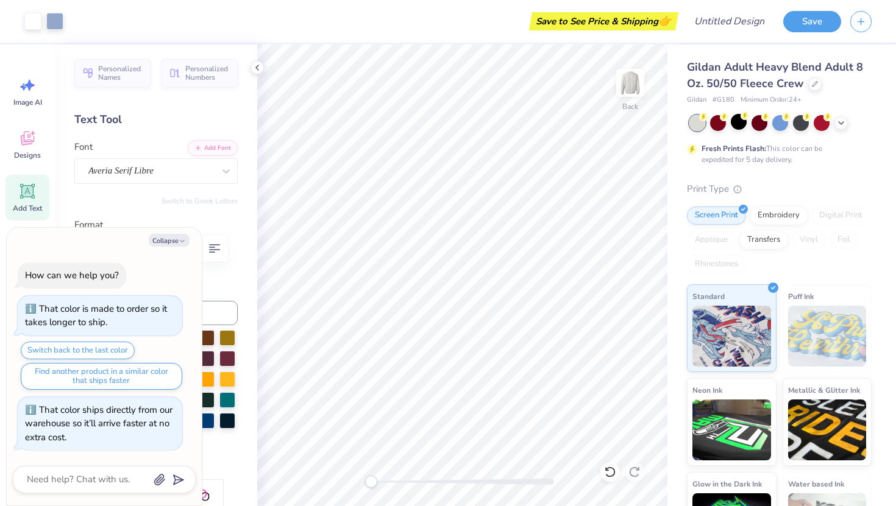
click at [845, 128] on div at bounding box center [780, 123] width 182 height 16
click at [841, 122] on polyline at bounding box center [841, 122] width 5 height 2
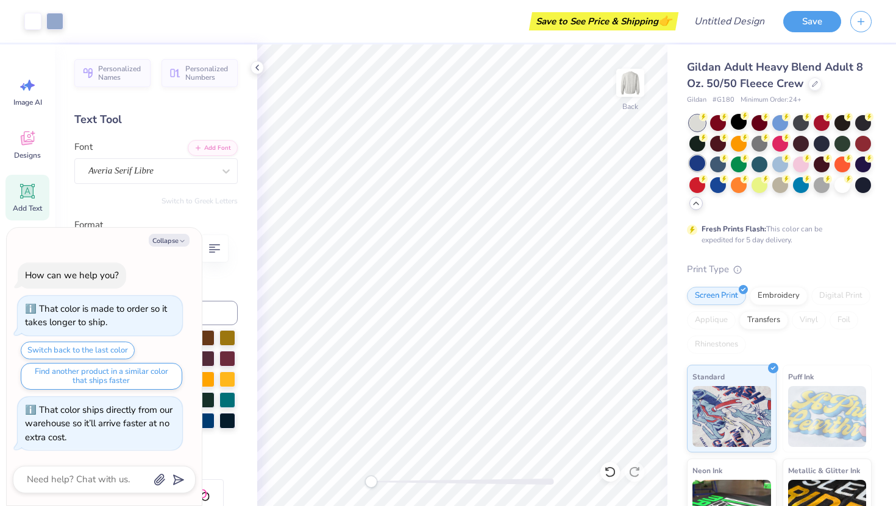
click at [701, 161] on div at bounding box center [697, 163] width 16 height 16
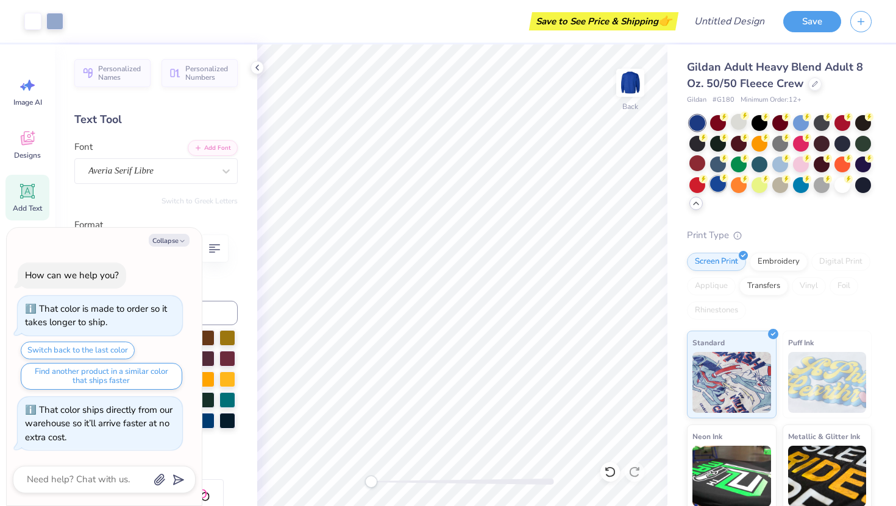
click at [717, 184] on div at bounding box center [718, 184] width 16 height 16
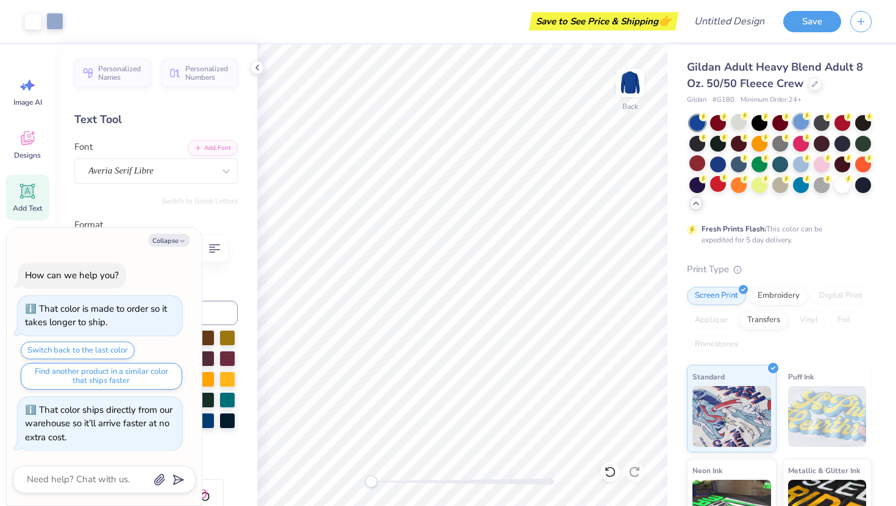
click at [800, 124] on div at bounding box center [801, 122] width 16 height 16
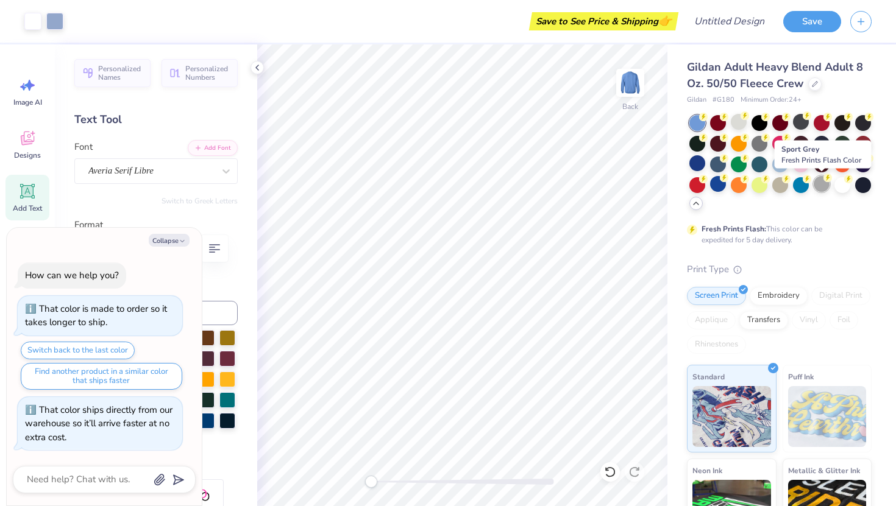
click at [819, 186] on div at bounding box center [822, 184] width 16 height 16
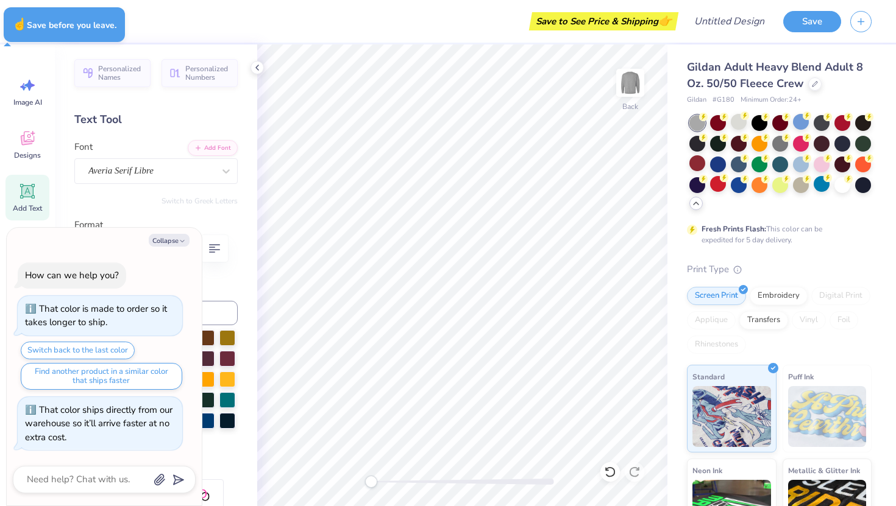
type textarea "x"
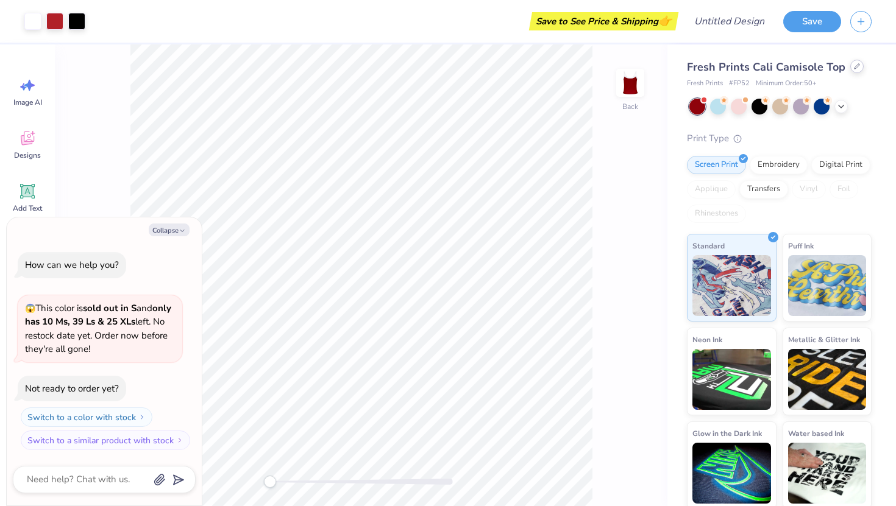
click at [856, 65] on icon at bounding box center [856, 66] width 5 height 5
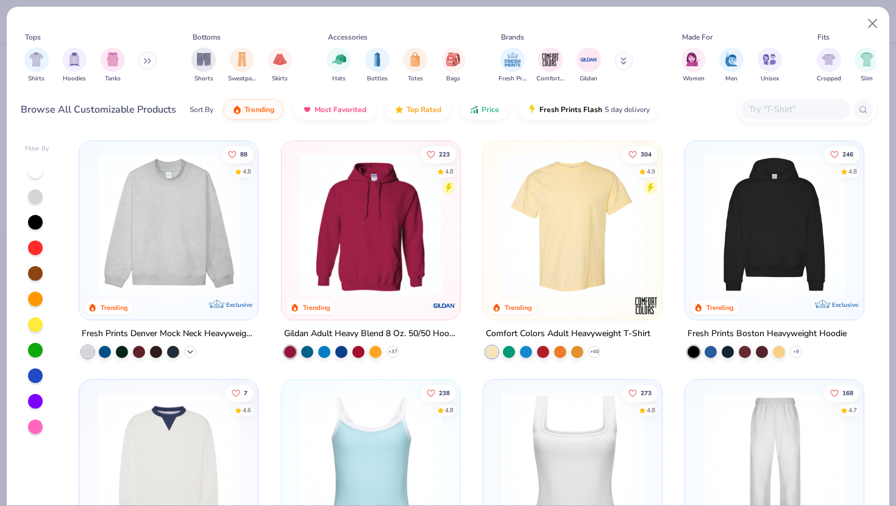
click at [193, 351] on icon at bounding box center [190, 352] width 10 height 10
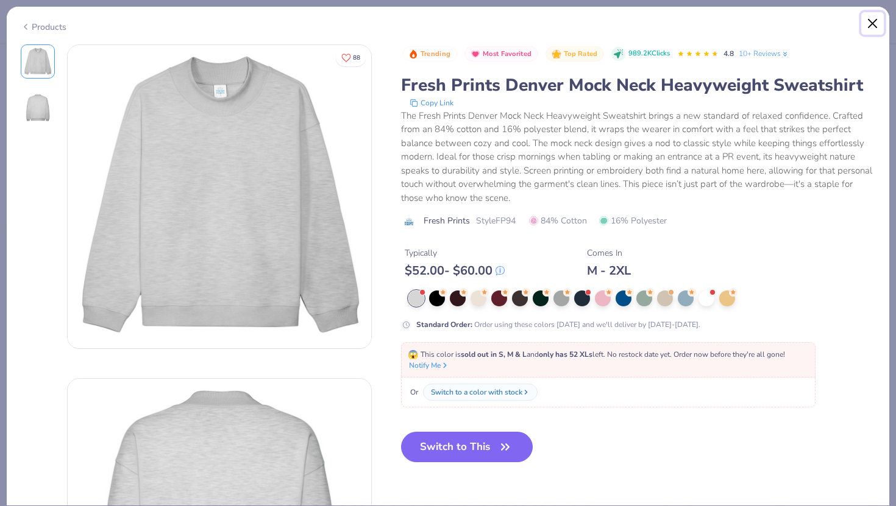
click at [868, 21] on button "Close" at bounding box center [872, 23] width 23 height 23
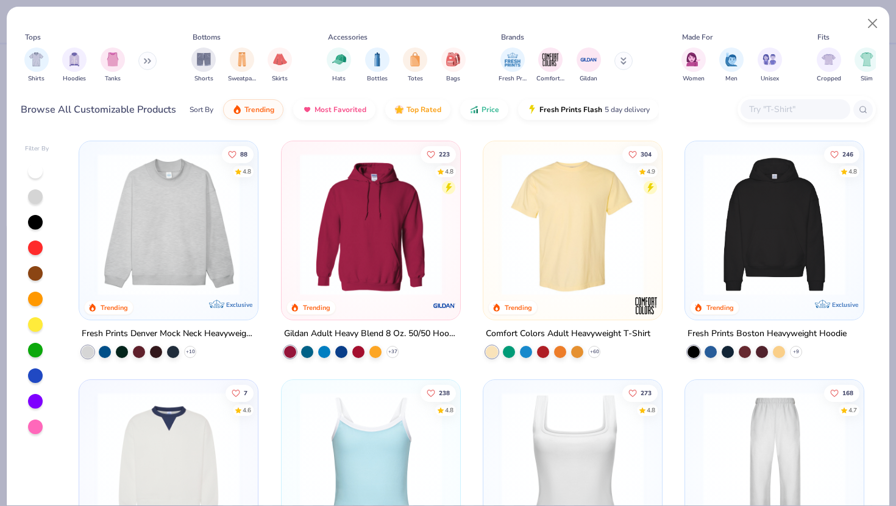
click at [144, 61] on button at bounding box center [147, 61] width 18 height 18
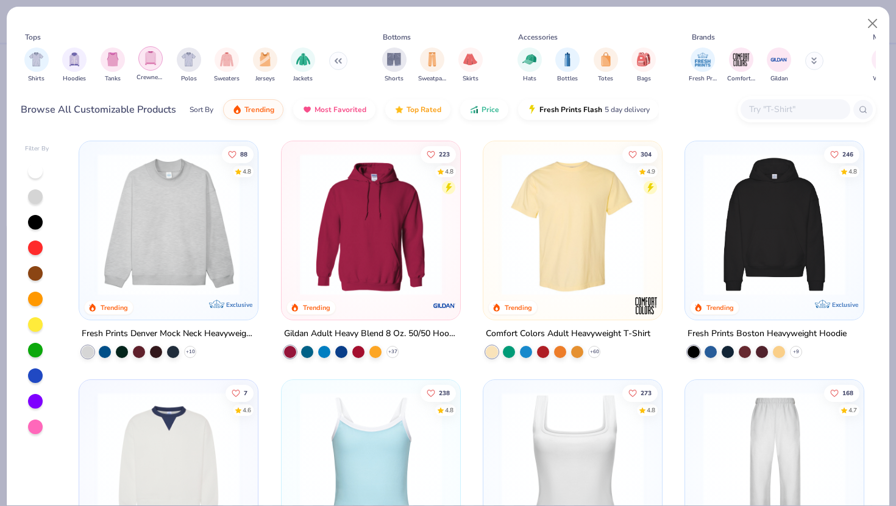
click at [152, 64] on img "filter for Crewnecks" at bounding box center [150, 58] width 13 height 14
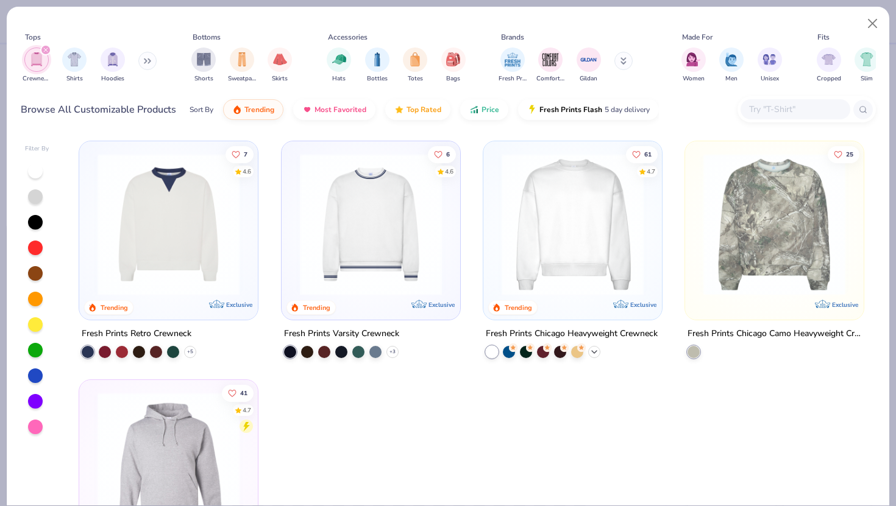
click at [598, 350] on icon at bounding box center [594, 352] width 10 height 10
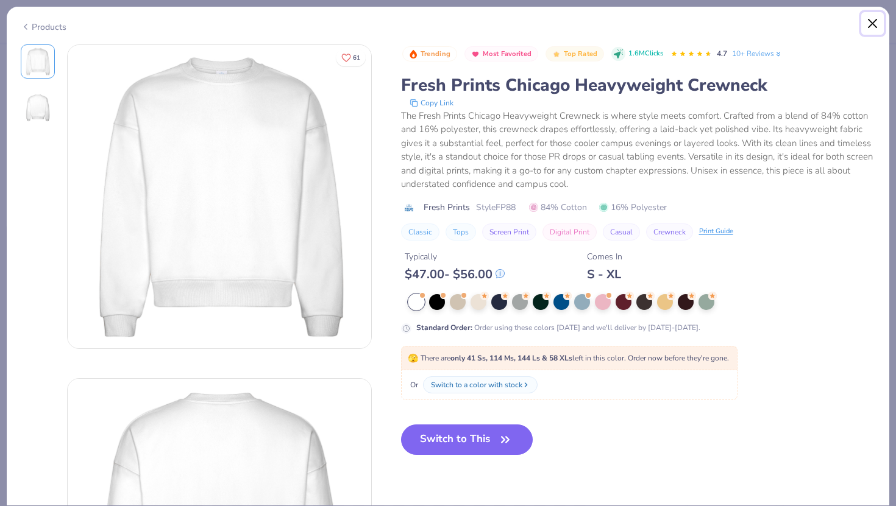
click at [871, 15] on button "Close" at bounding box center [872, 23] width 23 height 23
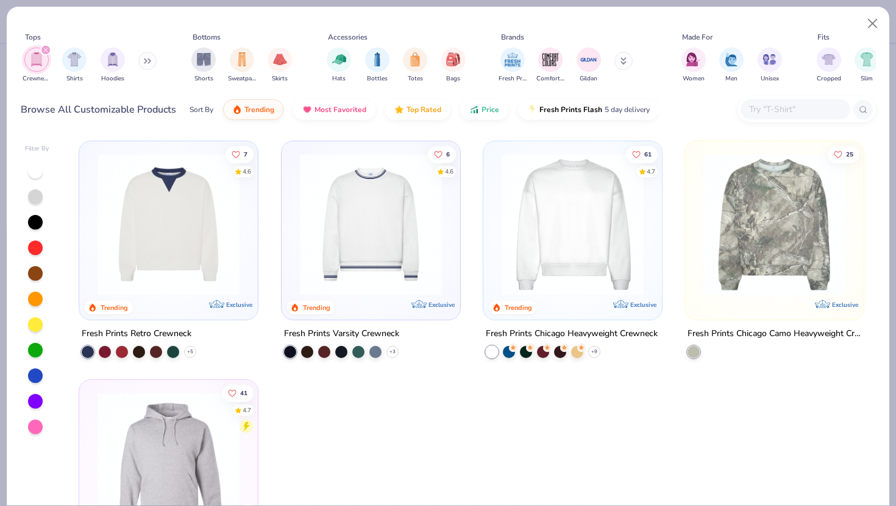
click at [44, 50] on icon "filter for Crewnecks" at bounding box center [45, 50] width 5 height 5
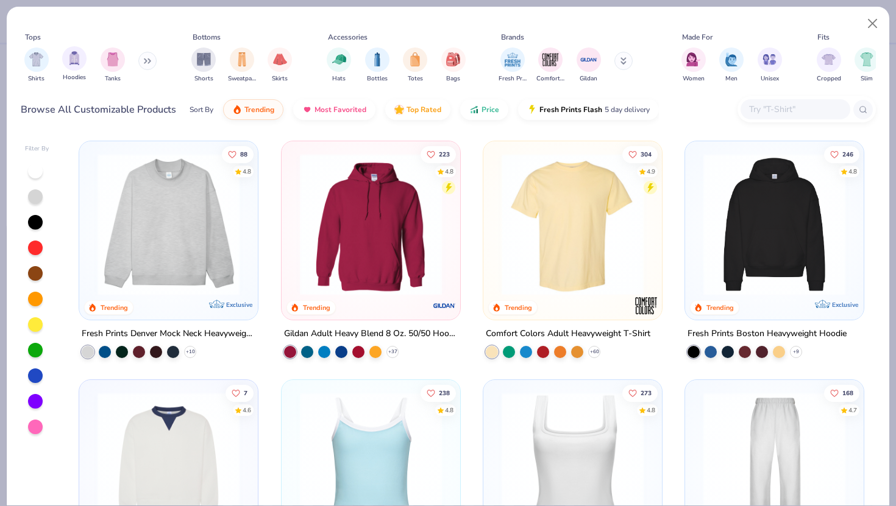
click at [74, 73] on div "Hoodies" at bounding box center [74, 64] width 24 height 36
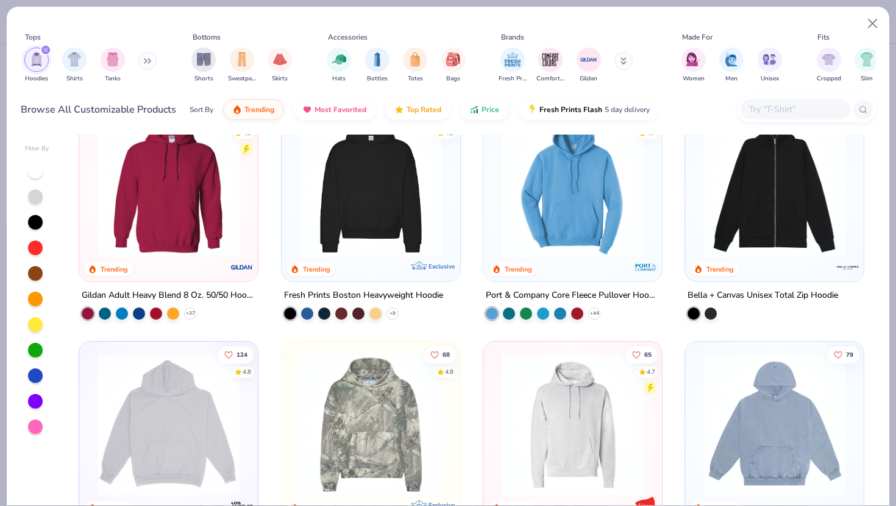
scroll to position [41, 0]
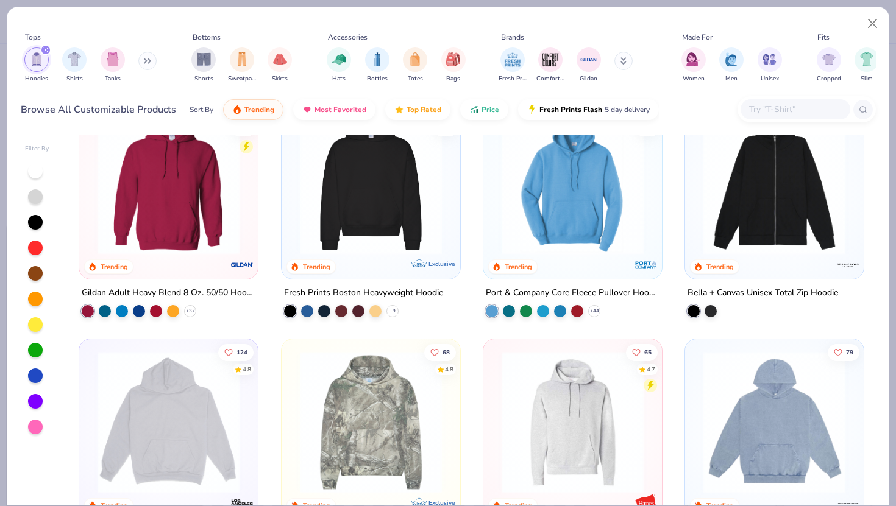
click at [400, 310] on div "Fresh Prints Boston Heavyweight Hoodie + 9" at bounding box center [371, 302] width 180 height 32
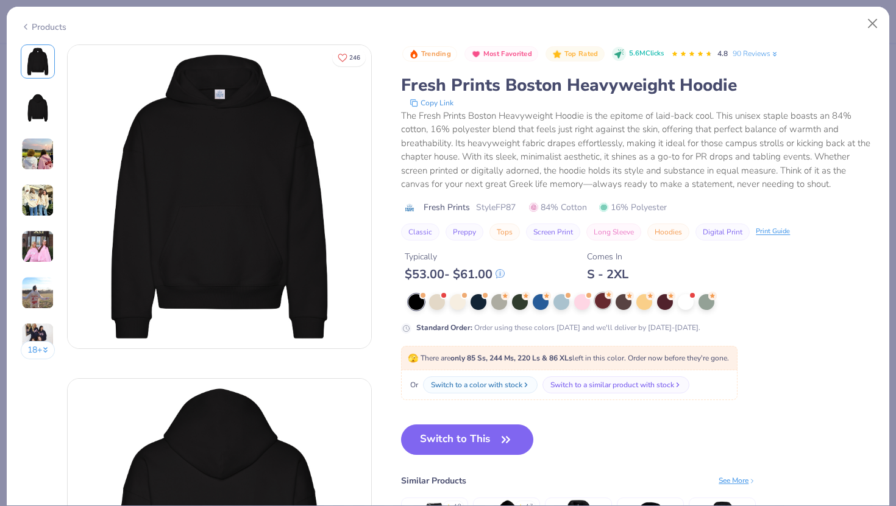
click at [606, 304] on div at bounding box center [603, 301] width 16 height 16
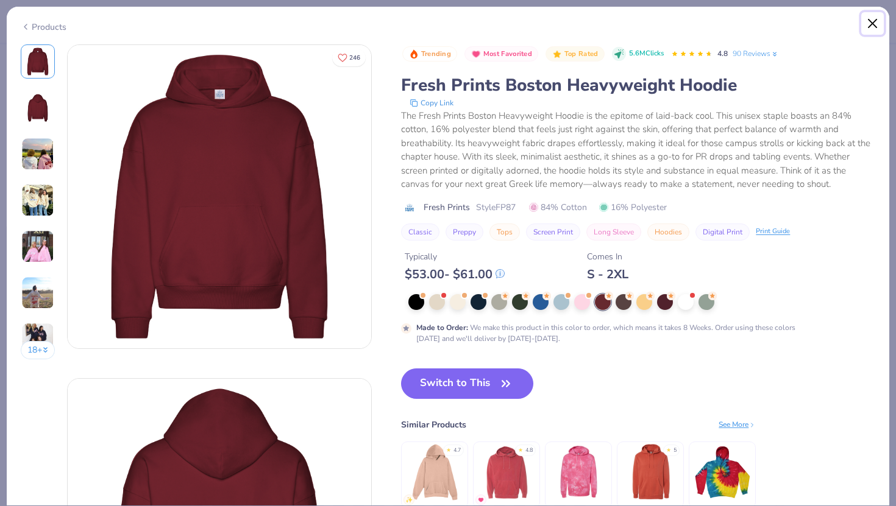
click at [872, 26] on button "Close" at bounding box center [872, 23] width 23 height 23
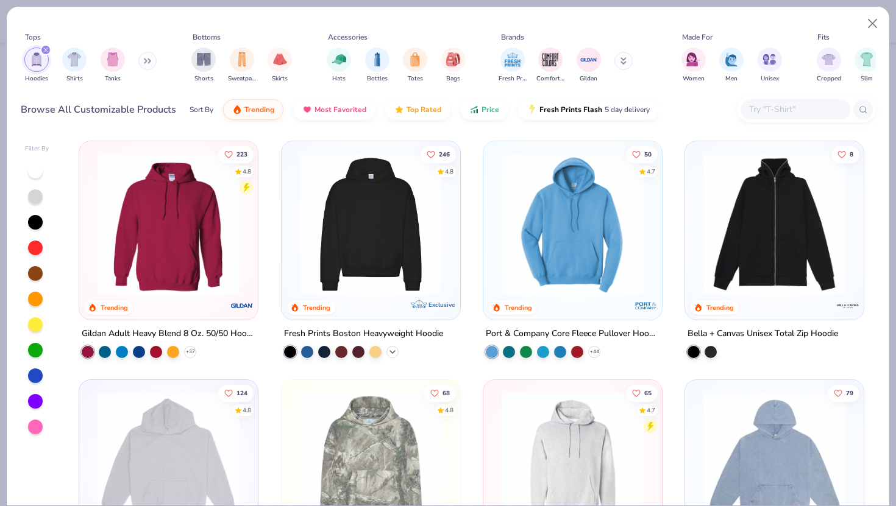
click at [392, 350] on icon at bounding box center [393, 352] width 10 height 10
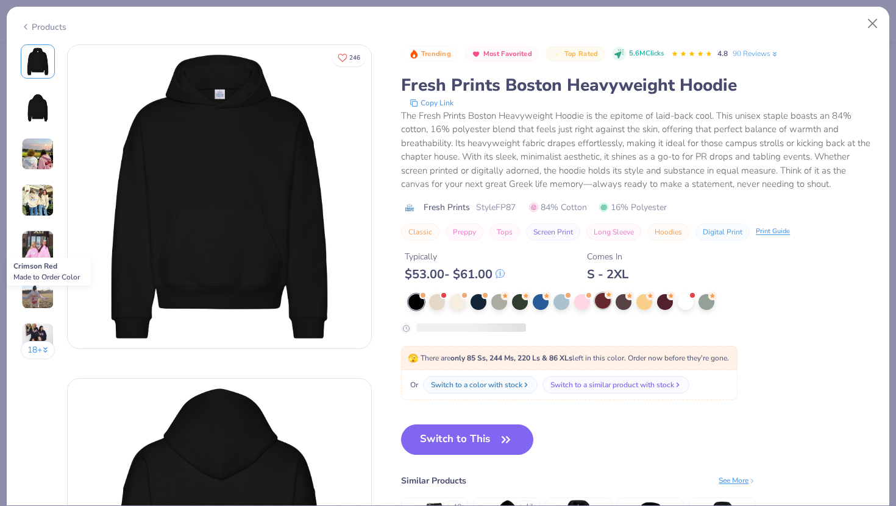
click at [607, 303] on div at bounding box center [603, 301] width 16 height 16
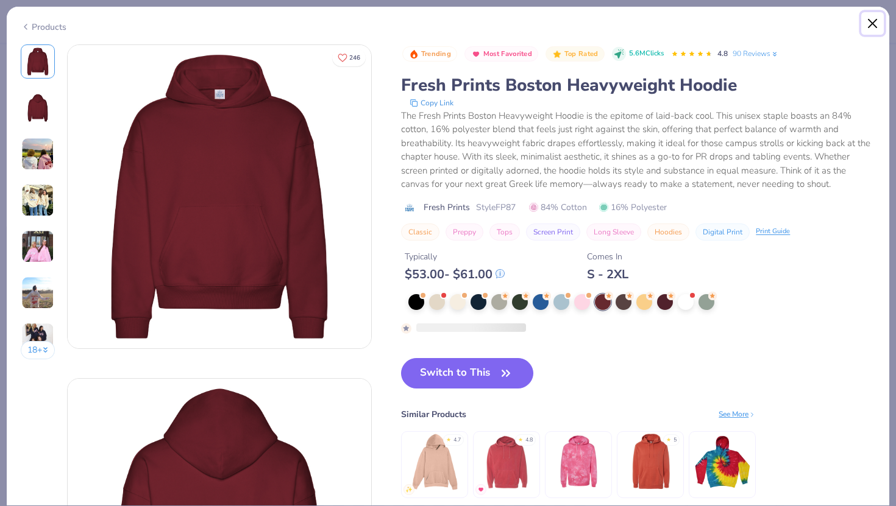
click at [870, 27] on button "Close" at bounding box center [872, 23] width 23 height 23
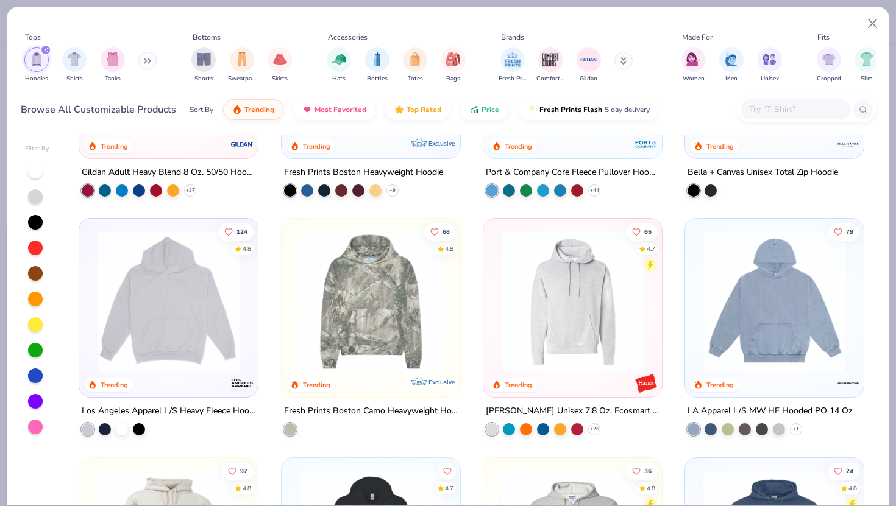
scroll to position [171, 0]
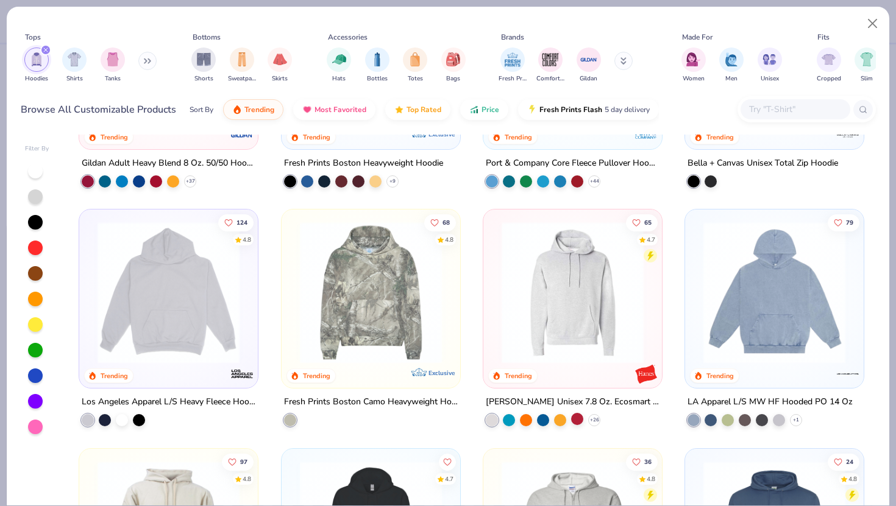
click at [576, 424] on div at bounding box center [577, 419] width 12 height 12
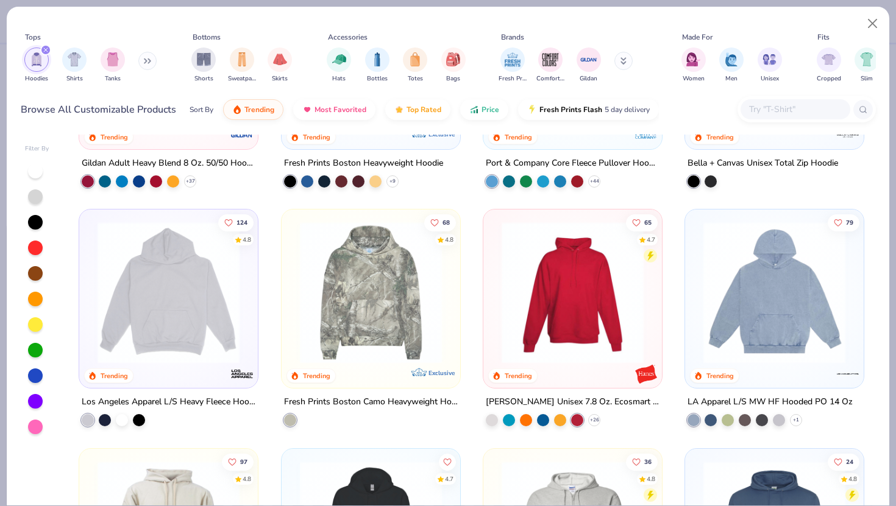
click at [592, 317] on img at bounding box center [572, 293] width 154 height 142
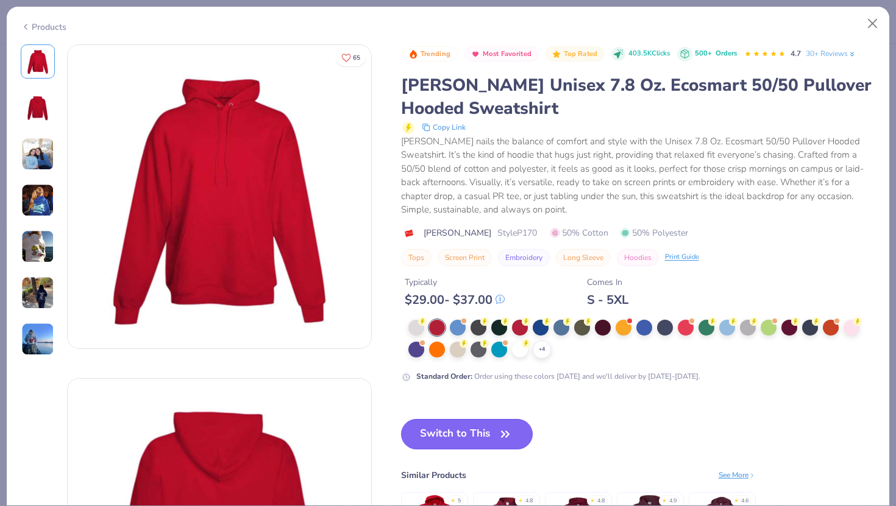
click at [481, 430] on button "Switch to This" at bounding box center [467, 434] width 132 height 30
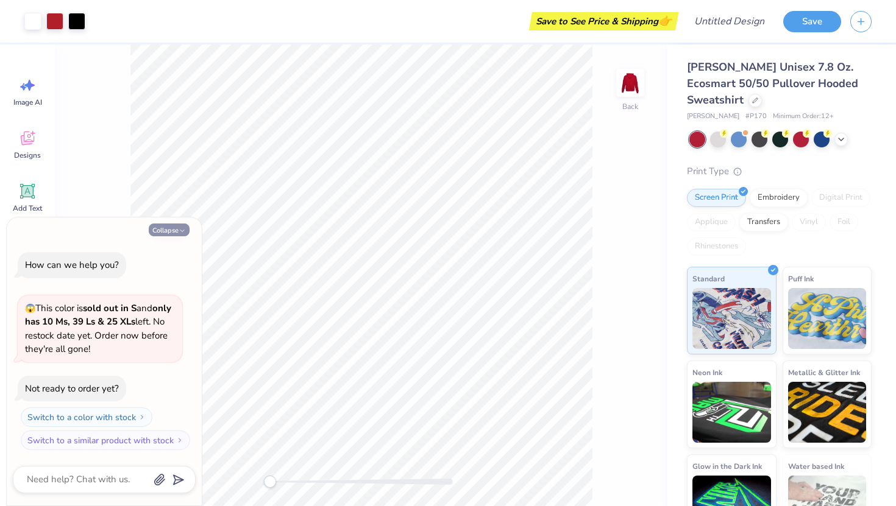
click at [166, 227] on button "Collapse" at bounding box center [169, 230] width 41 height 13
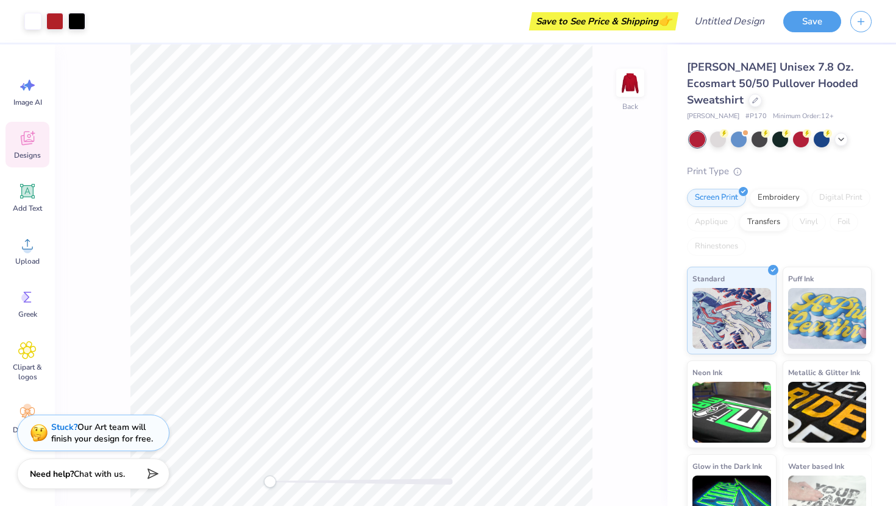
click at [34, 130] on icon at bounding box center [27, 138] width 18 height 18
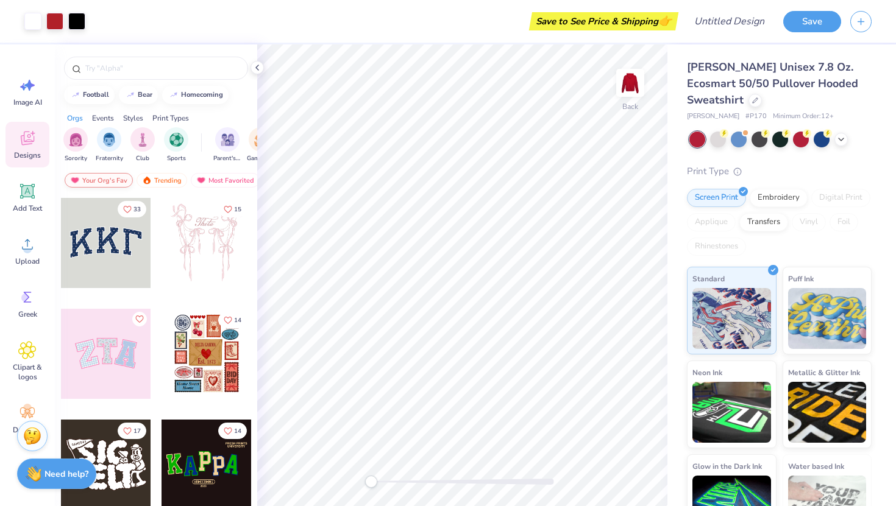
click at [101, 182] on div "Your Org's Fav" at bounding box center [99, 180] width 68 height 15
click at [164, 180] on div "Trending" at bounding box center [162, 180] width 51 height 15
click at [118, 180] on div "Your Org's Fav" at bounding box center [99, 180] width 68 height 15
click at [180, 182] on div "Trending" at bounding box center [162, 180] width 51 height 15
click at [116, 179] on div "Your Org's Fav" at bounding box center [99, 180] width 68 height 15
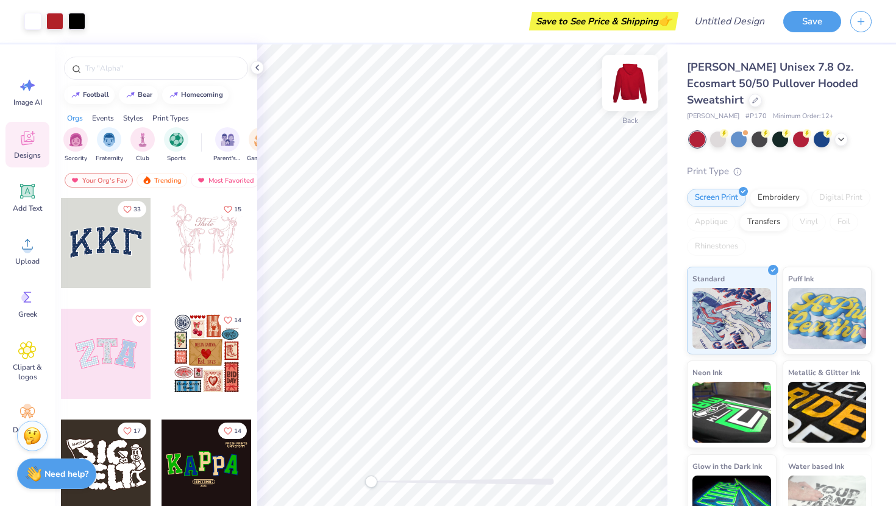
click at [619, 92] on img at bounding box center [630, 83] width 49 height 49
drag, startPoint x: 211, startPoint y: 328, endPoint x: 230, endPoint y: 330, distance: 18.9
click at [230, 330] on div at bounding box center [206, 354] width 90 height 90
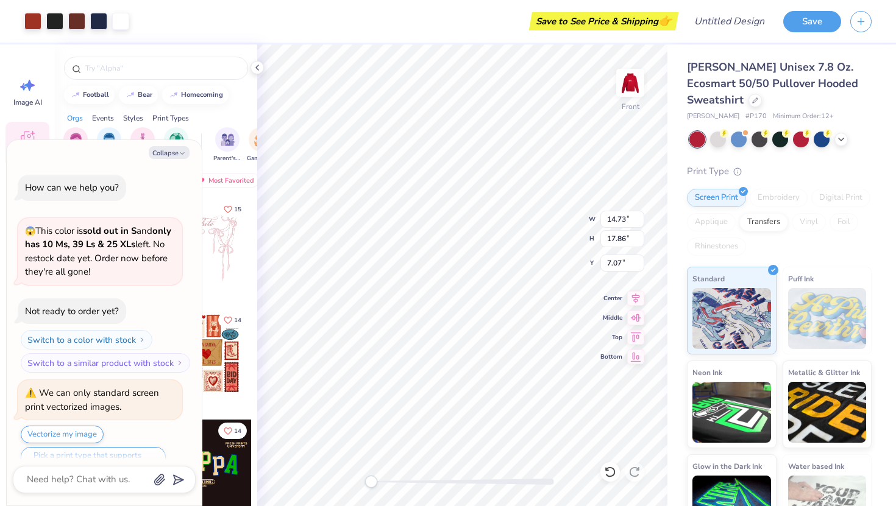
scroll to position [24, 0]
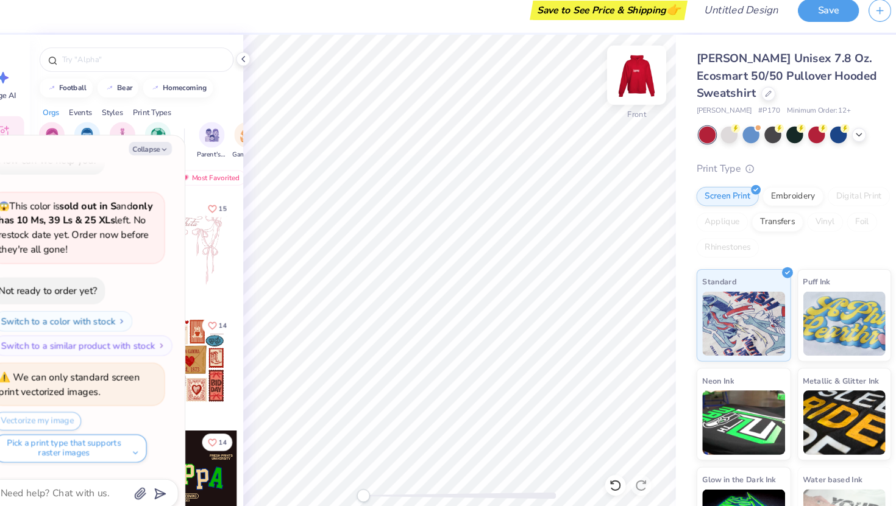
click at [629, 81] on img at bounding box center [630, 83] width 49 height 49
click at [175, 149] on button "Collapse" at bounding box center [169, 152] width 41 height 13
type textarea "x"
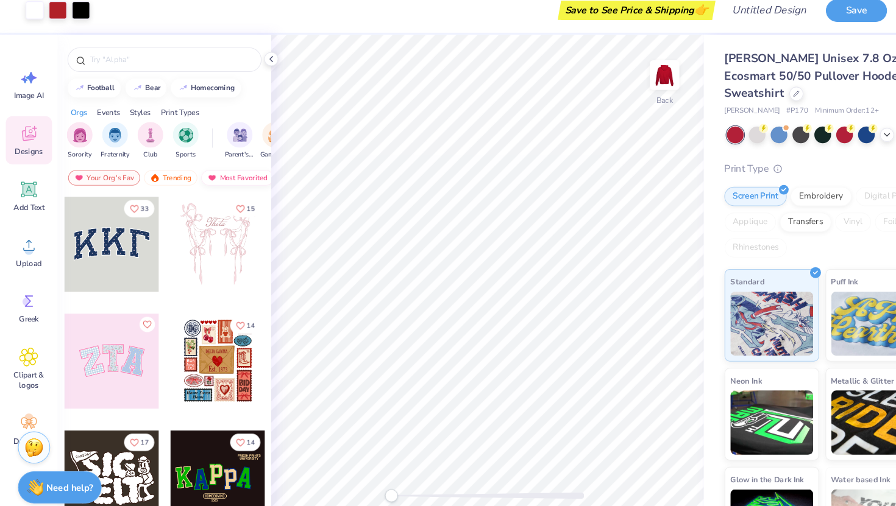
click at [227, 180] on div "Most Favorited" at bounding box center [225, 180] width 69 height 15
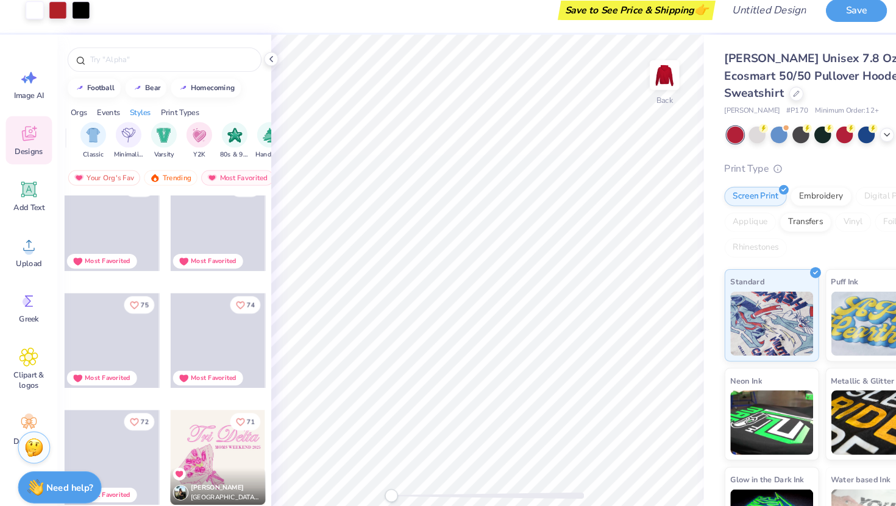
scroll to position [2349, 0]
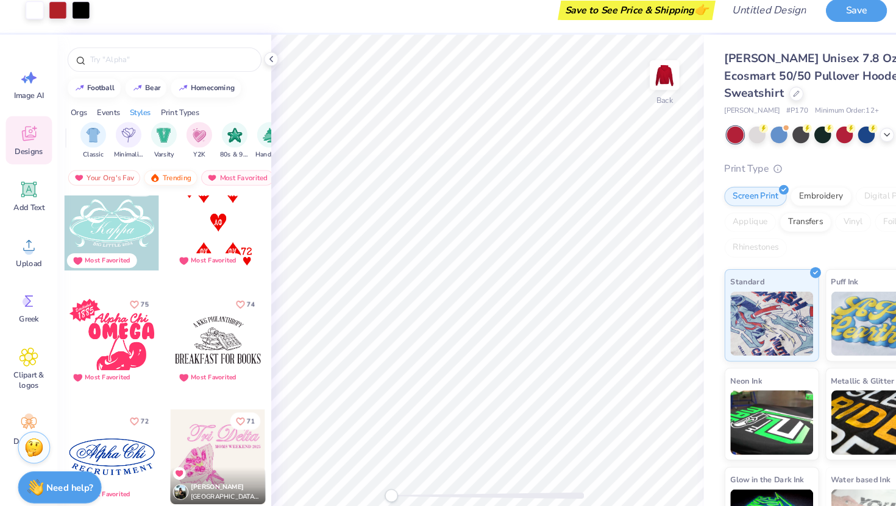
click at [178, 176] on div "Trending" at bounding box center [162, 180] width 51 height 15
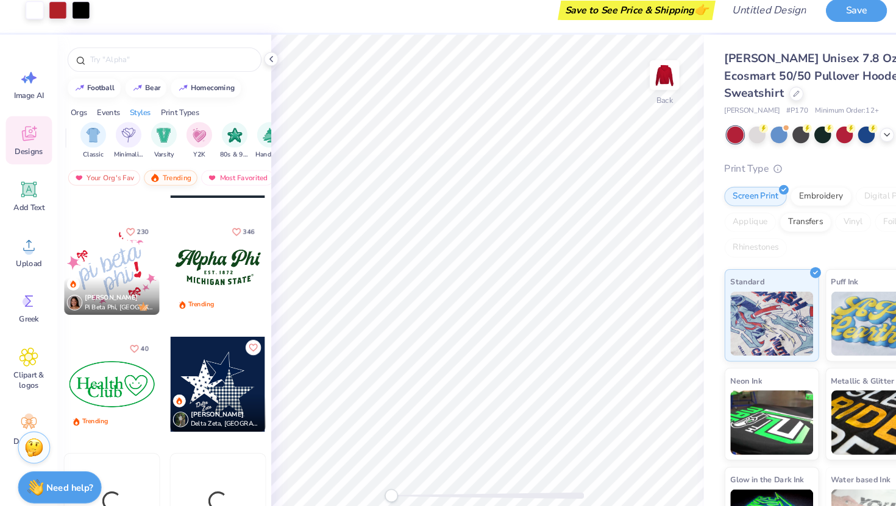
scroll to position [1420, 0]
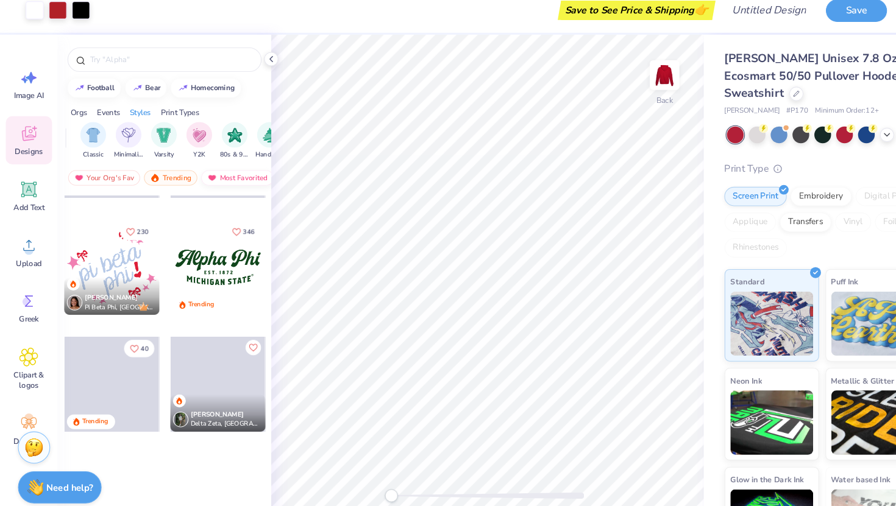
click at [202, 177] on img at bounding box center [201, 180] width 10 height 9
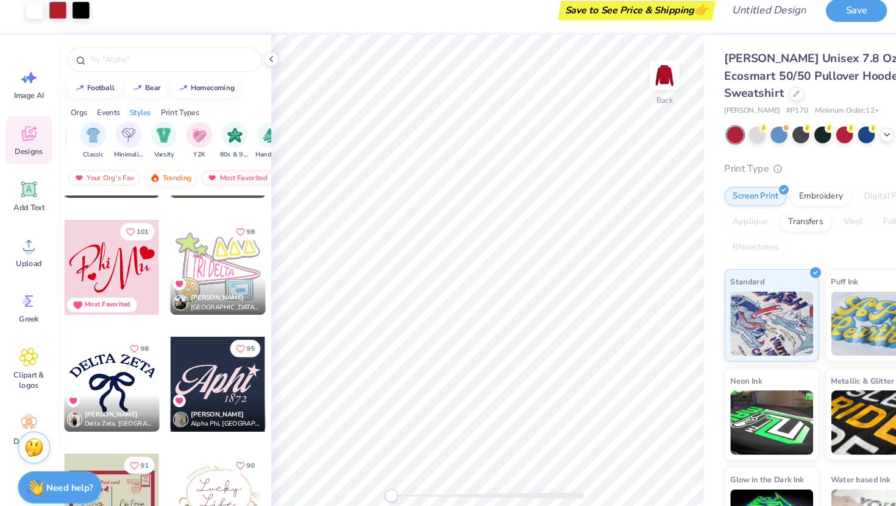
click at [159, 183] on div "Trending" at bounding box center [162, 180] width 51 height 15
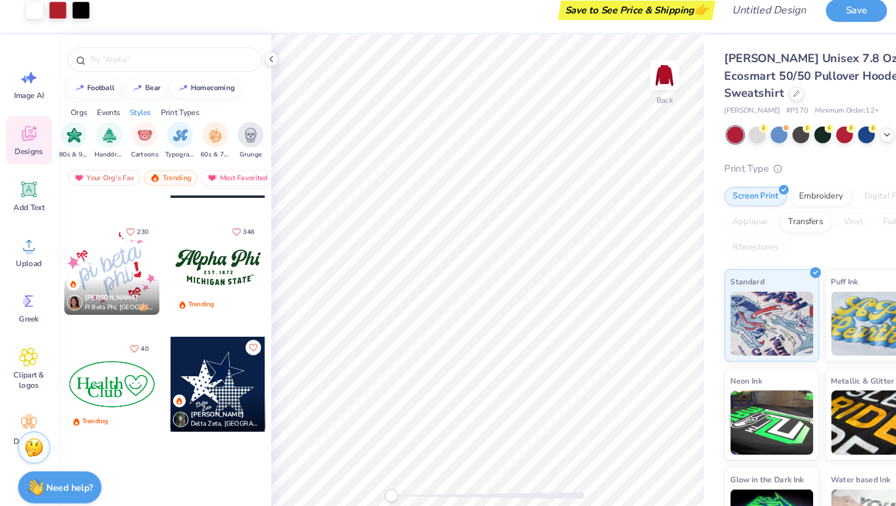
scroll to position [0, 782]
click at [134, 140] on img "filter for Cartoons" at bounding box center [134, 139] width 14 height 14
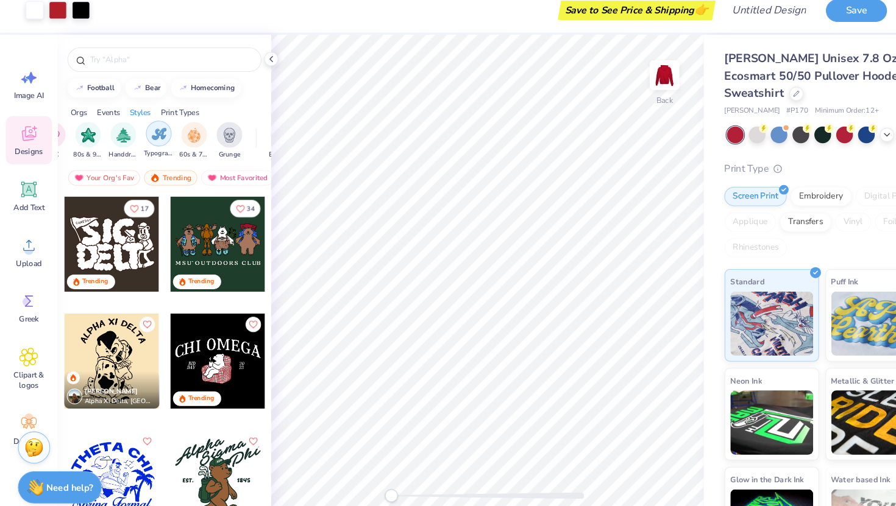
scroll to position [0, 796]
click at [152, 138] on img "filter for Typography" at bounding box center [153, 139] width 14 height 14
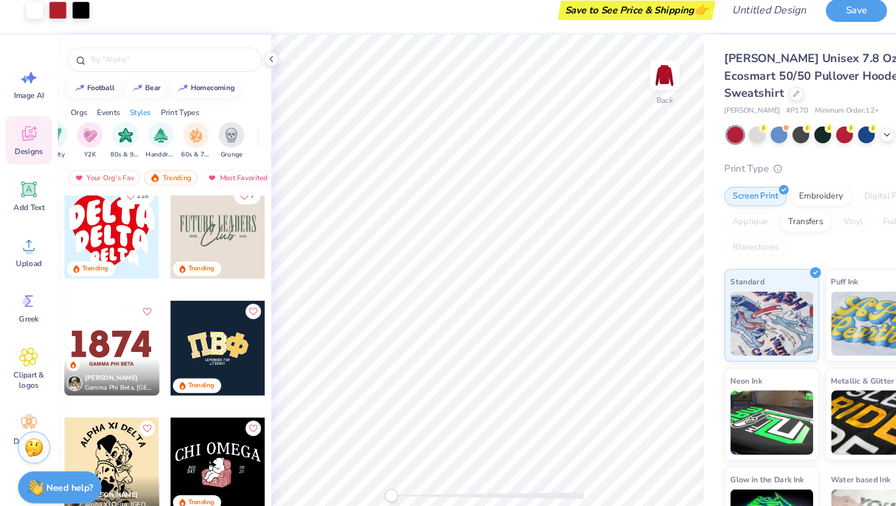
scroll to position [461, 0]
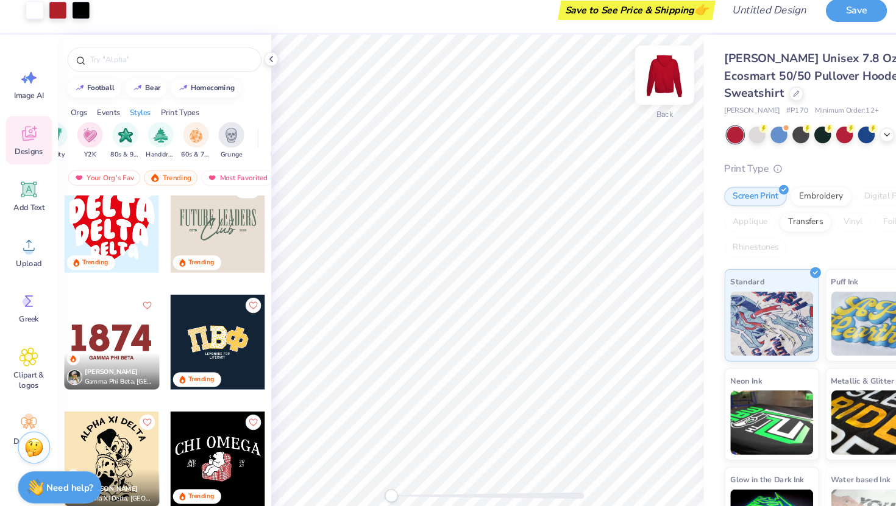
click at [636, 88] on img at bounding box center [630, 83] width 49 height 49
click at [102, 333] on div at bounding box center [106, 336] width 90 height 90
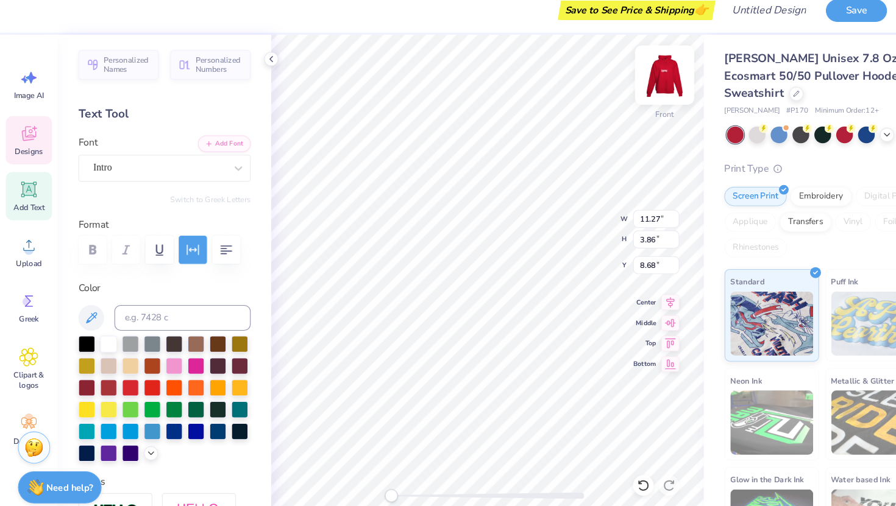
type textarea "1917"
type textarea "SIGMA DELTA TAU"
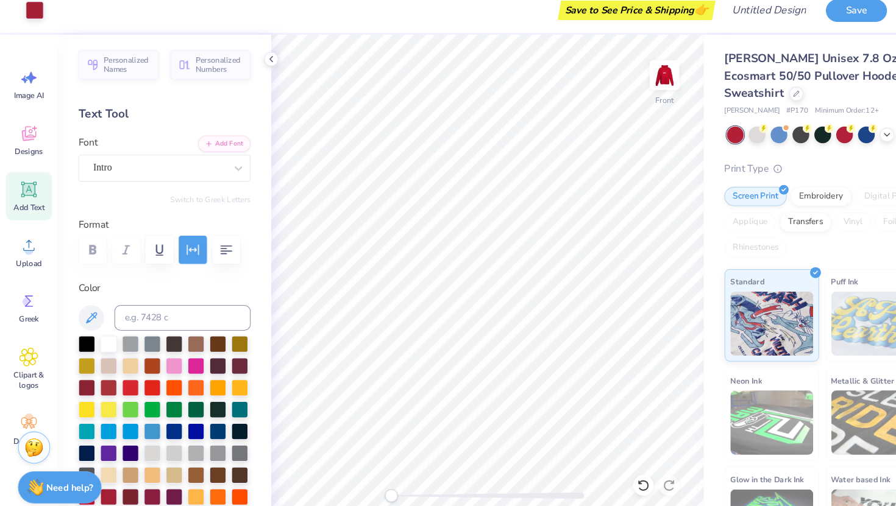
scroll to position [167, 0]
